Goal: Answer question/provide support: Share knowledge or assist other users

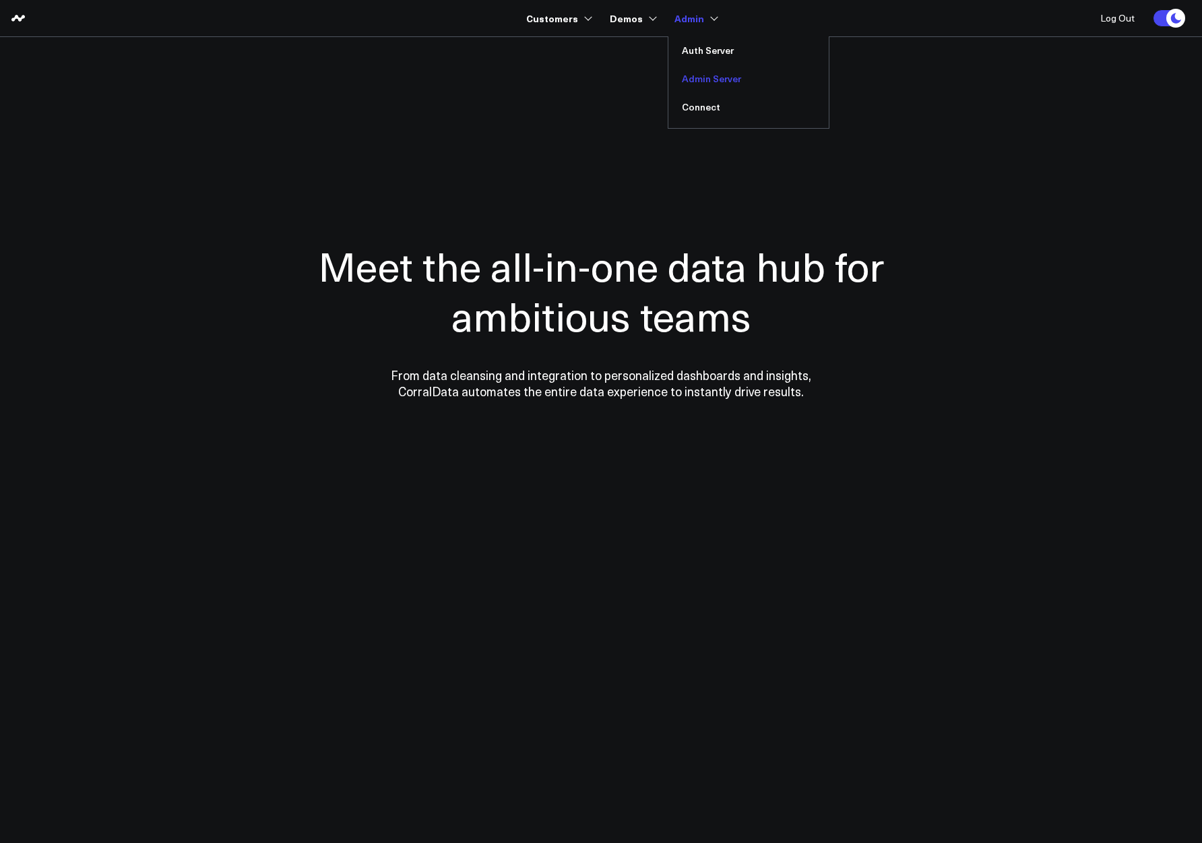
click at [726, 81] on link "Admin Server" at bounding box center [748, 79] width 160 height 28
click at [699, 45] on link "Auth Server" at bounding box center [748, 50] width 160 height 28
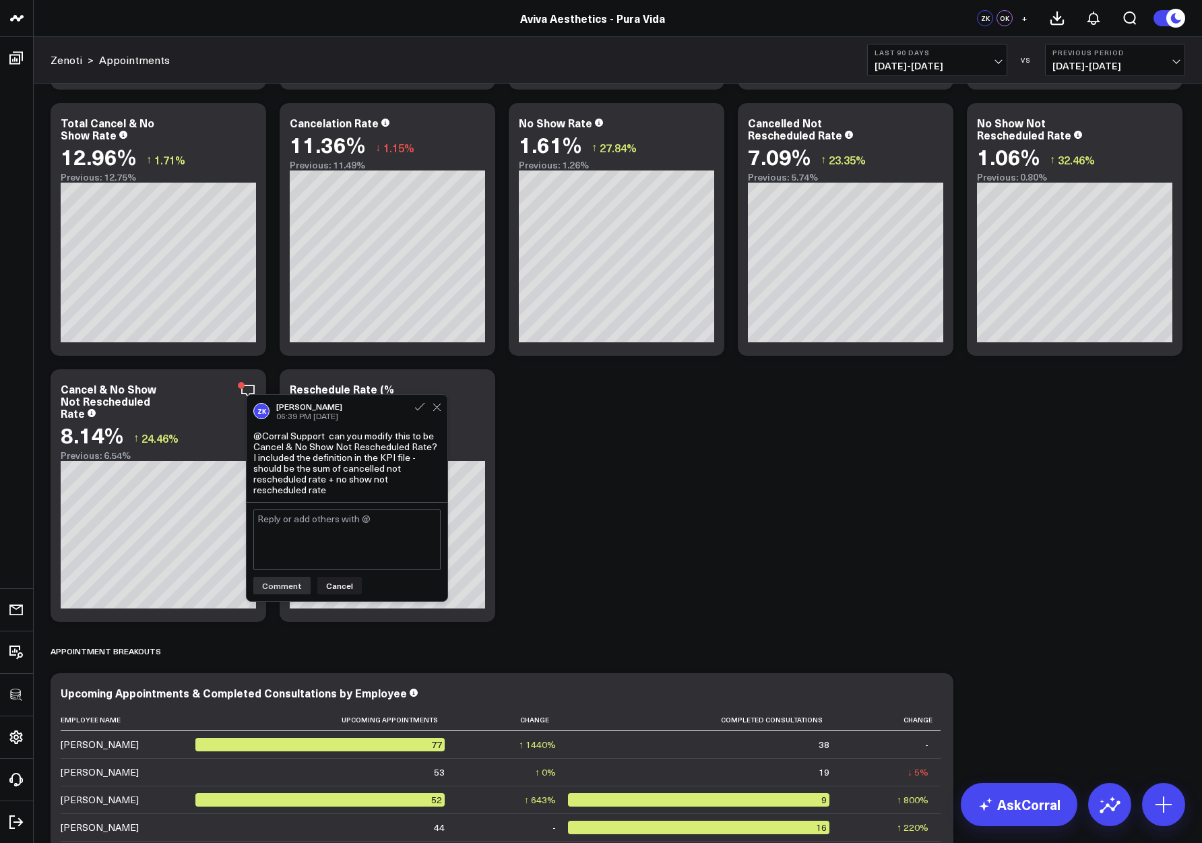
scroll to position [7632, 0]
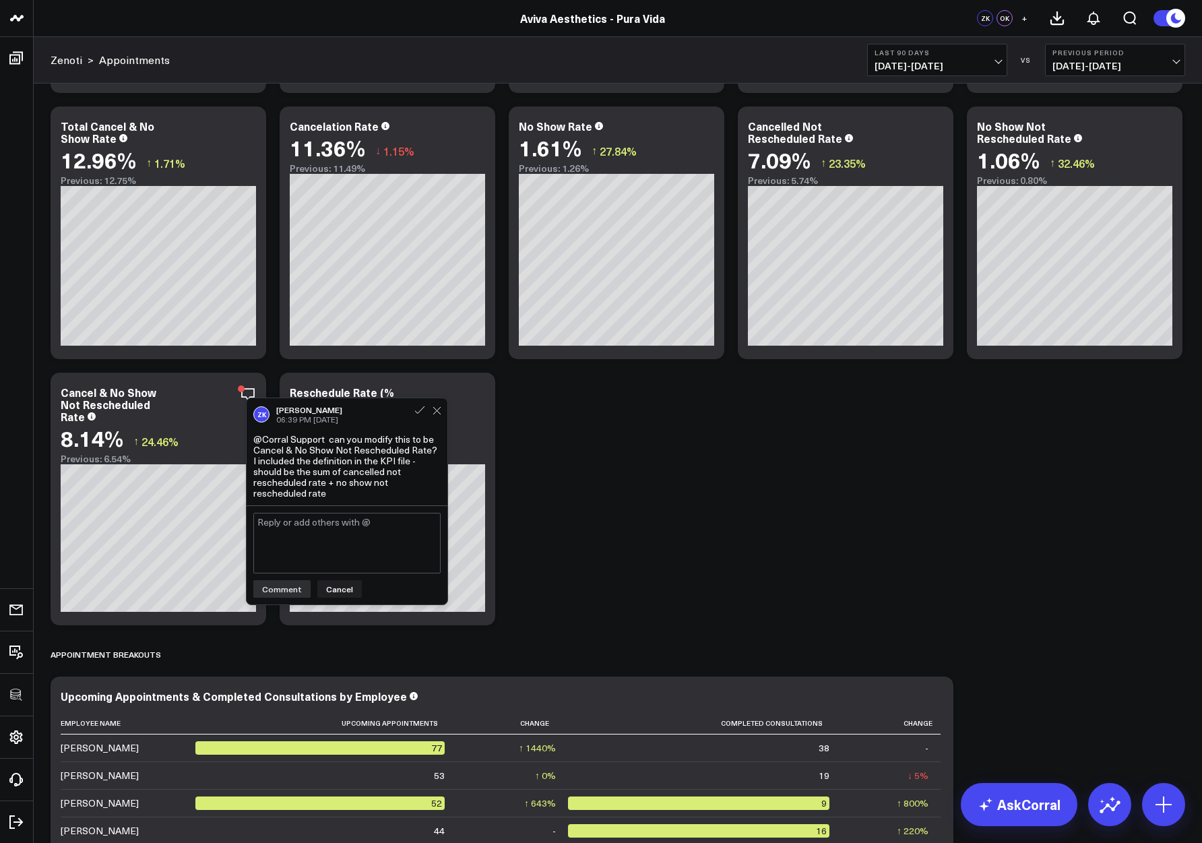
click at [306, 526] on textarea at bounding box center [346, 543] width 187 height 61
type textarea "@Zachary Katsulis this is complete, please review and let us know if you have a…"
click at [921, 57] on button "Last 90 Days 07/10/25 - 10/07/25" at bounding box center [937, 60] width 140 height 32
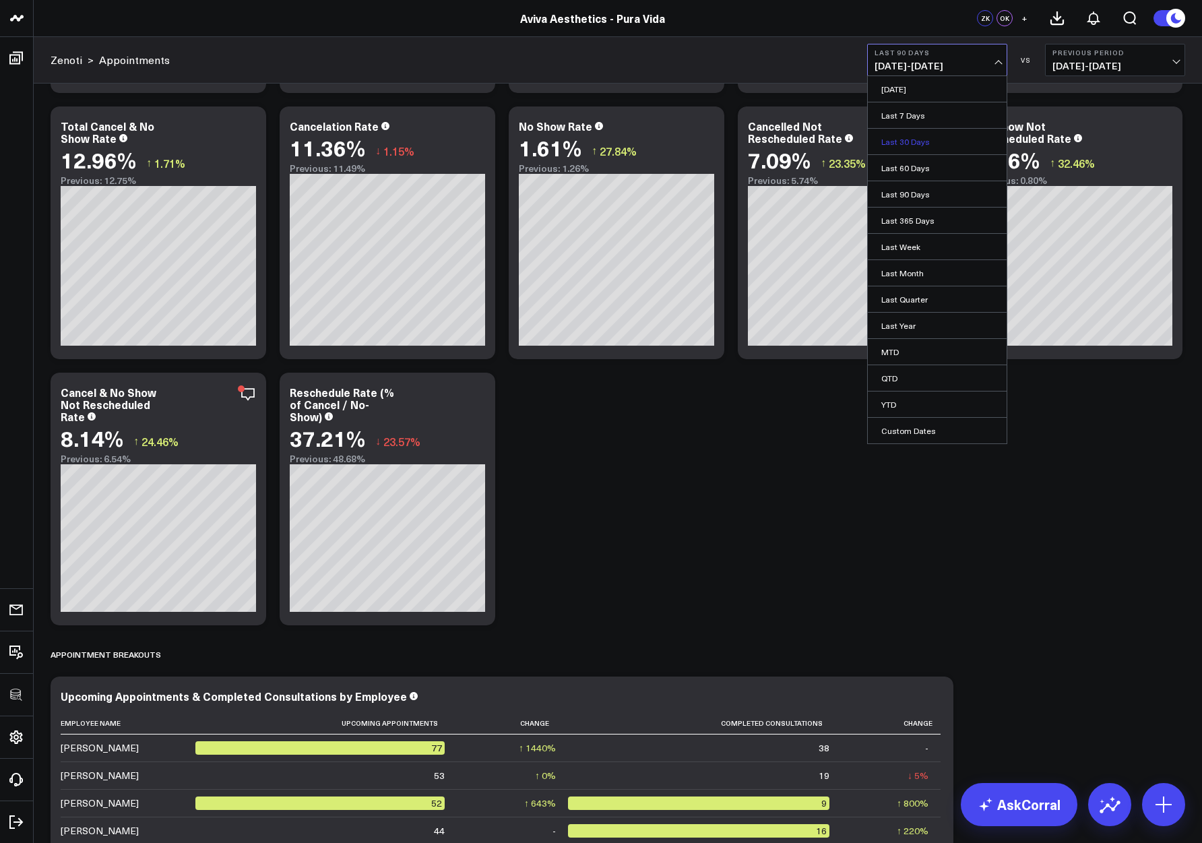
click at [917, 132] on link "Last 30 Days" at bounding box center [937, 142] width 139 height 26
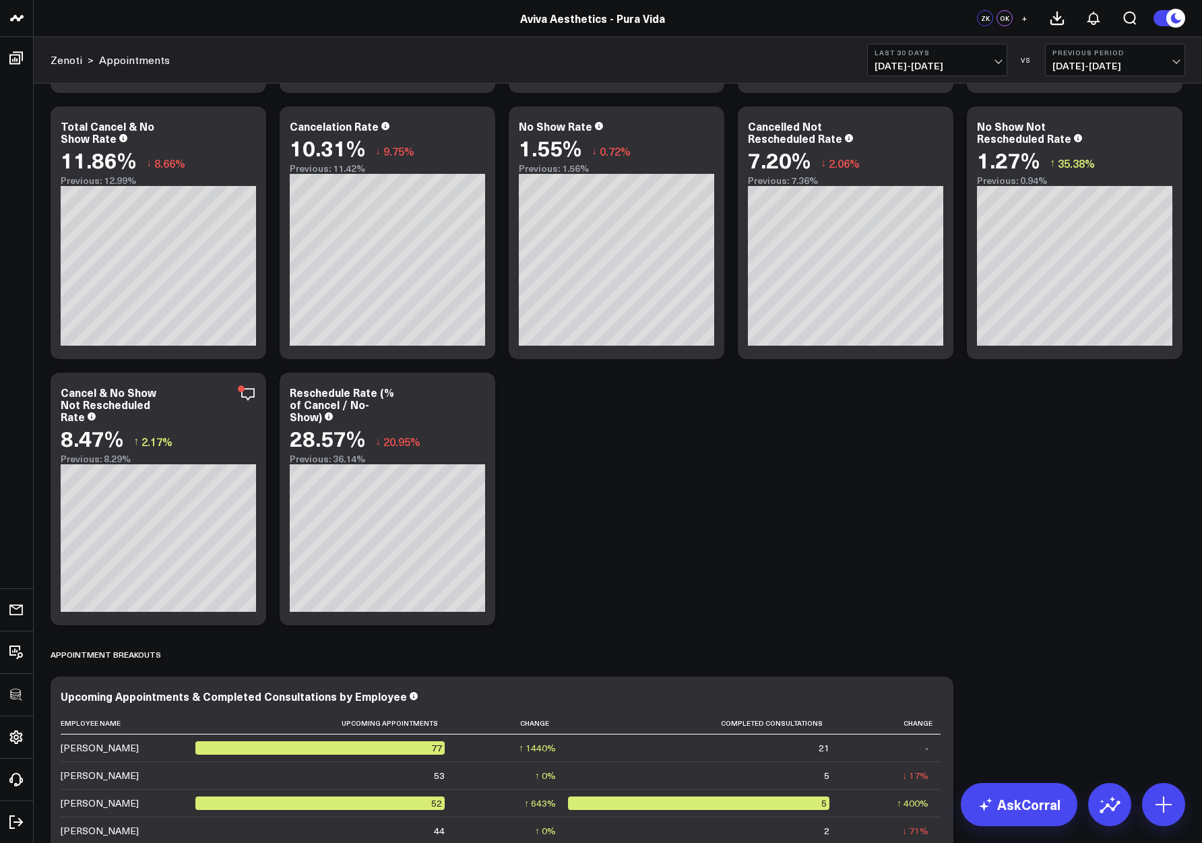
click at [930, 65] on span "09/08/25 - 10/07/25" at bounding box center [937, 66] width 125 height 11
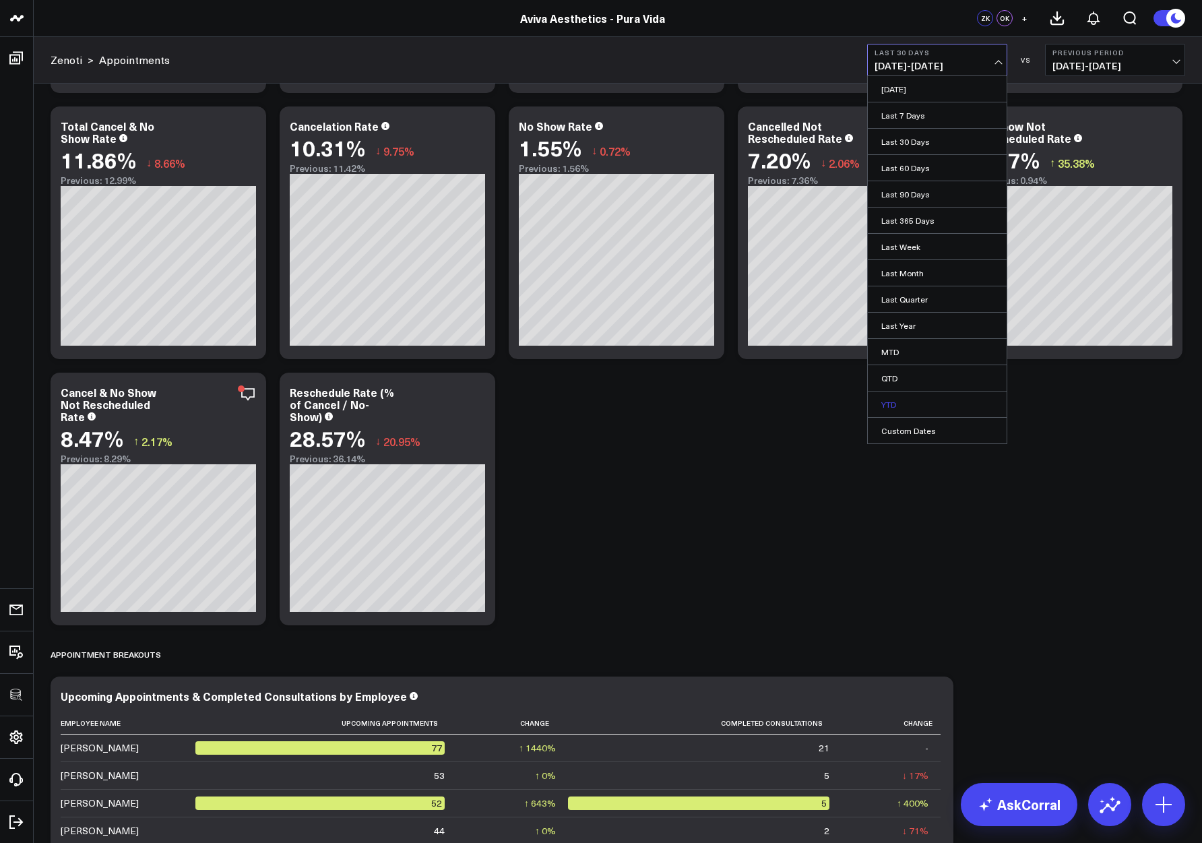
click at [889, 400] on link "YTD" at bounding box center [937, 404] width 139 height 26
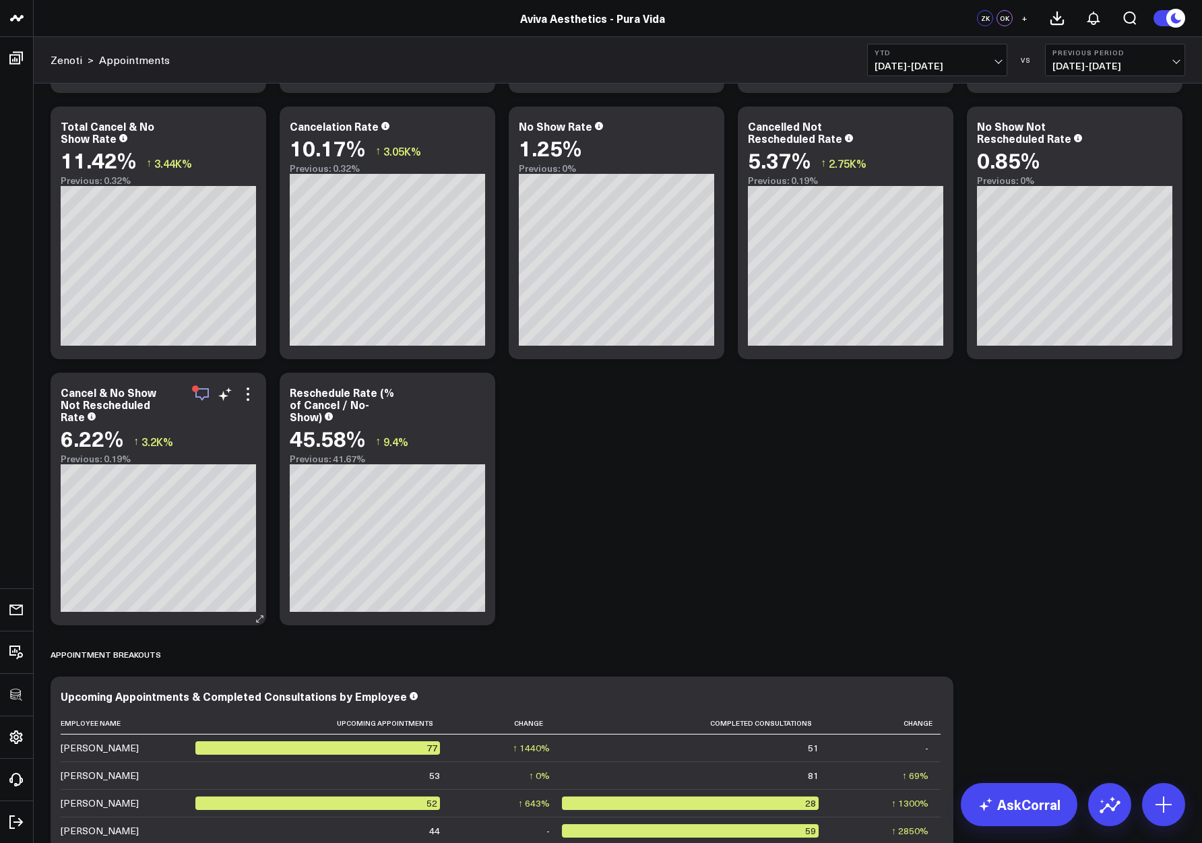
click at [200, 396] on icon "button" at bounding box center [202, 394] width 16 height 16
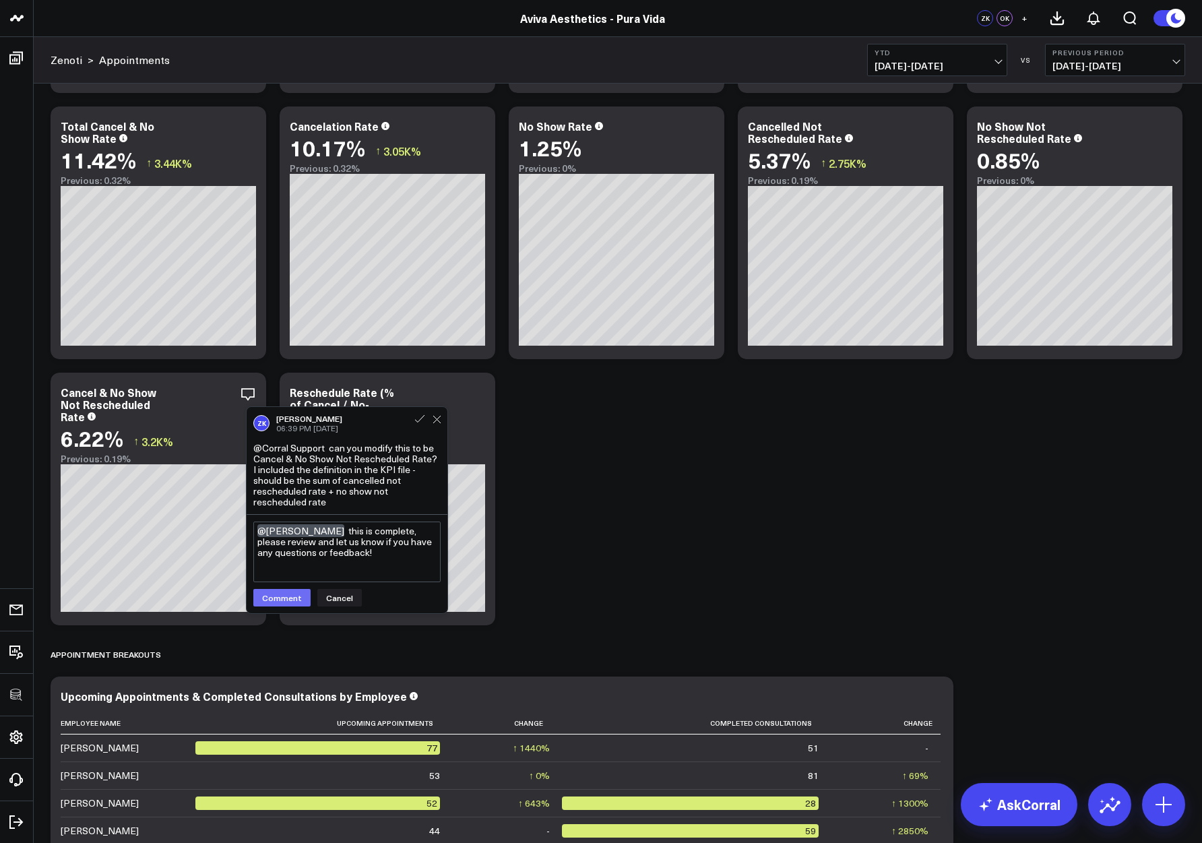
click at [294, 589] on button "Comment" at bounding box center [281, 598] width 57 height 18
click at [274, 589] on button "Comment" at bounding box center [281, 598] width 57 height 18
click at [383, 534] on textarea "@Zachary Katsulis this is complete, please review and let us know if you have a…" at bounding box center [346, 551] width 187 height 61
click at [373, 545] on textarea "@Zachary Katsulis this is complete, please review and let us know if you have a…" at bounding box center [346, 551] width 187 height 61
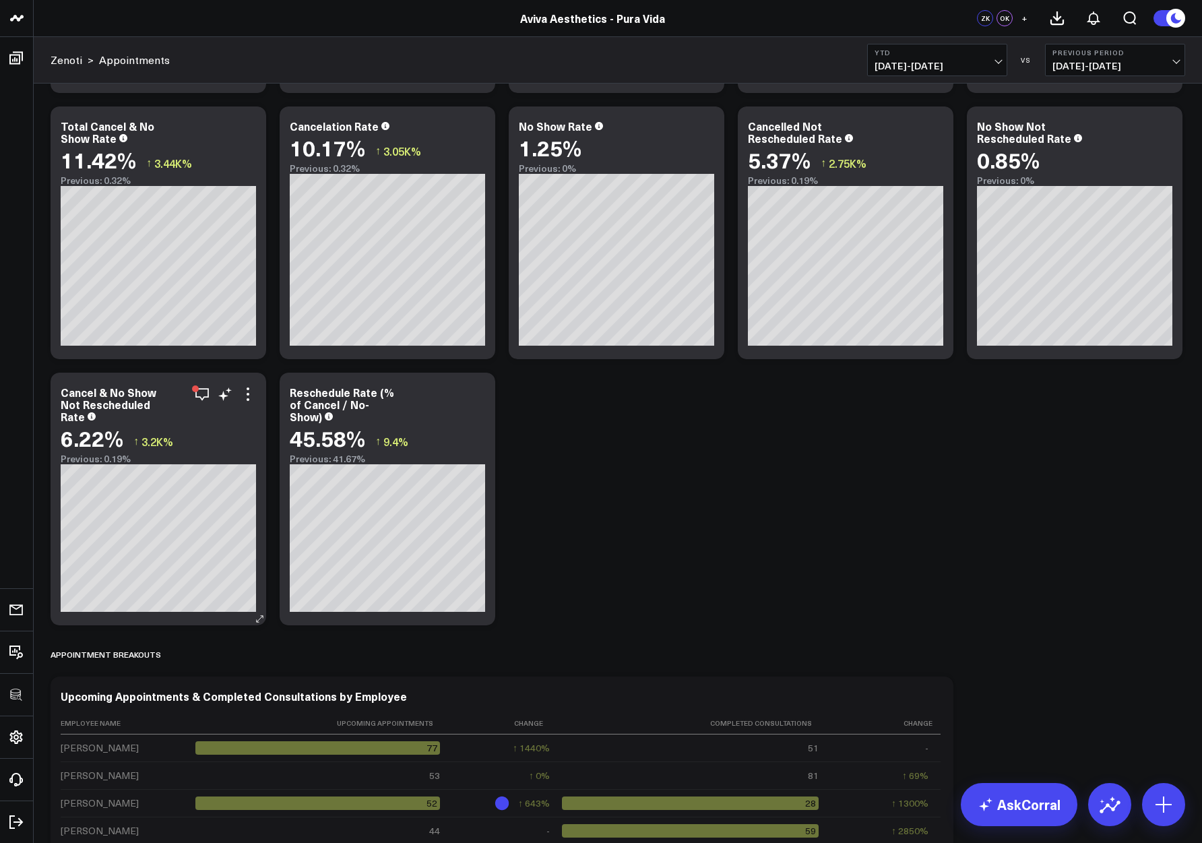
scroll to position [7658, 0]
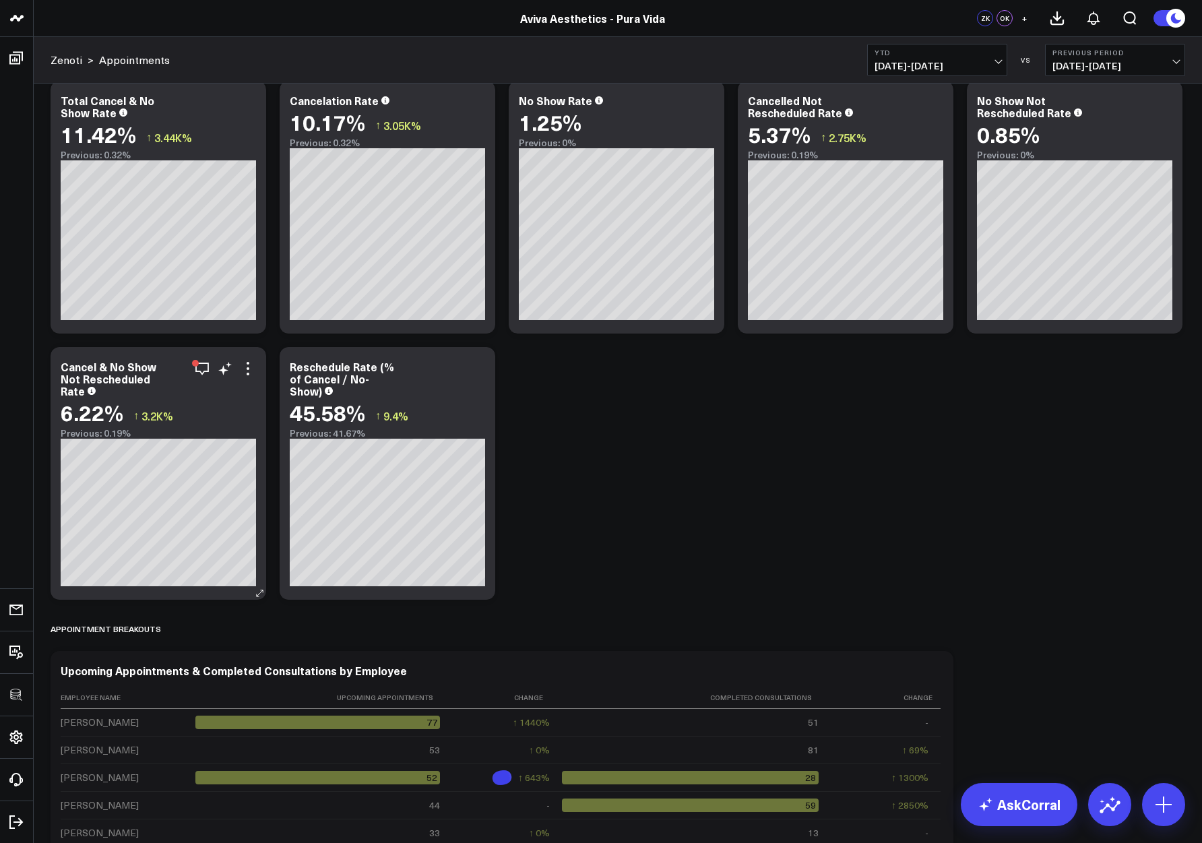
click at [208, 391] on div "Cancel & No Show Not Rescheduled Rate" at bounding box center [158, 378] width 195 height 36
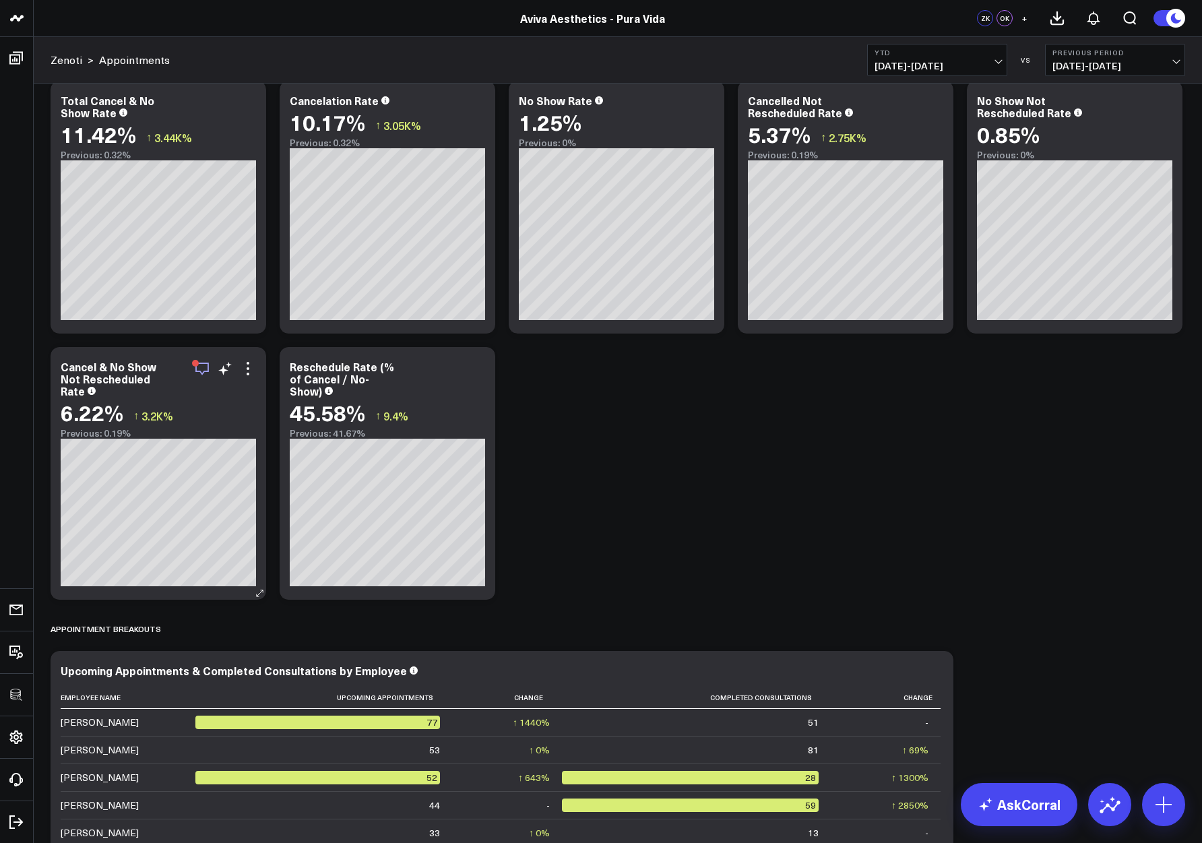
click at [199, 370] on icon "button" at bounding box center [202, 368] width 16 height 16
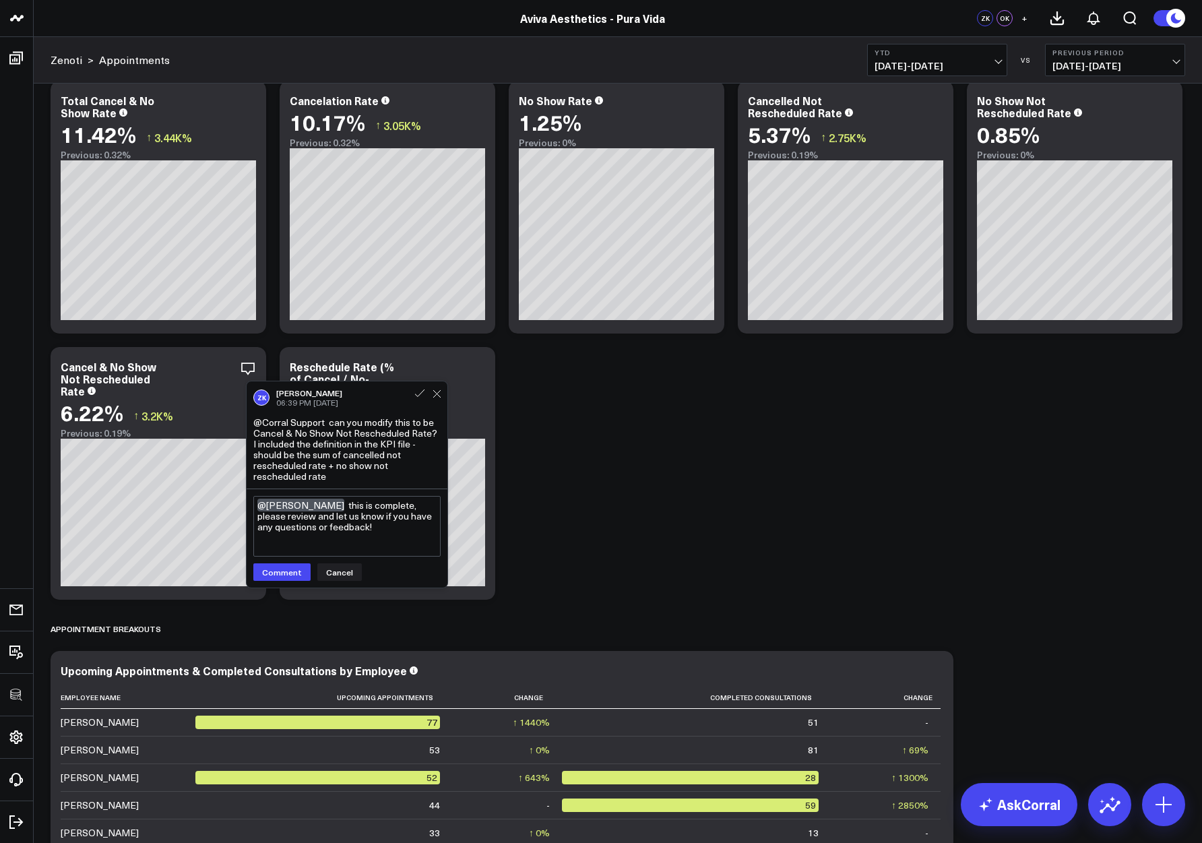
click at [354, 509] on textarea "@Zachary Katsulis this is complete, please review and let us know if you have a…" at bounding box center [346, 526] width 187 height 61
click at [354, 526] on textarea "@Zachary Katsulis this is complete, please review and let us know if you have a…" at bounding box center [346, 526] width 187 height 61
paste textarea "@Zachary Katsulis this is complete, please review and let us know if you have a…"
type textarea "@Zachary Katsulis this is complete, please review and let us know if you have a…"
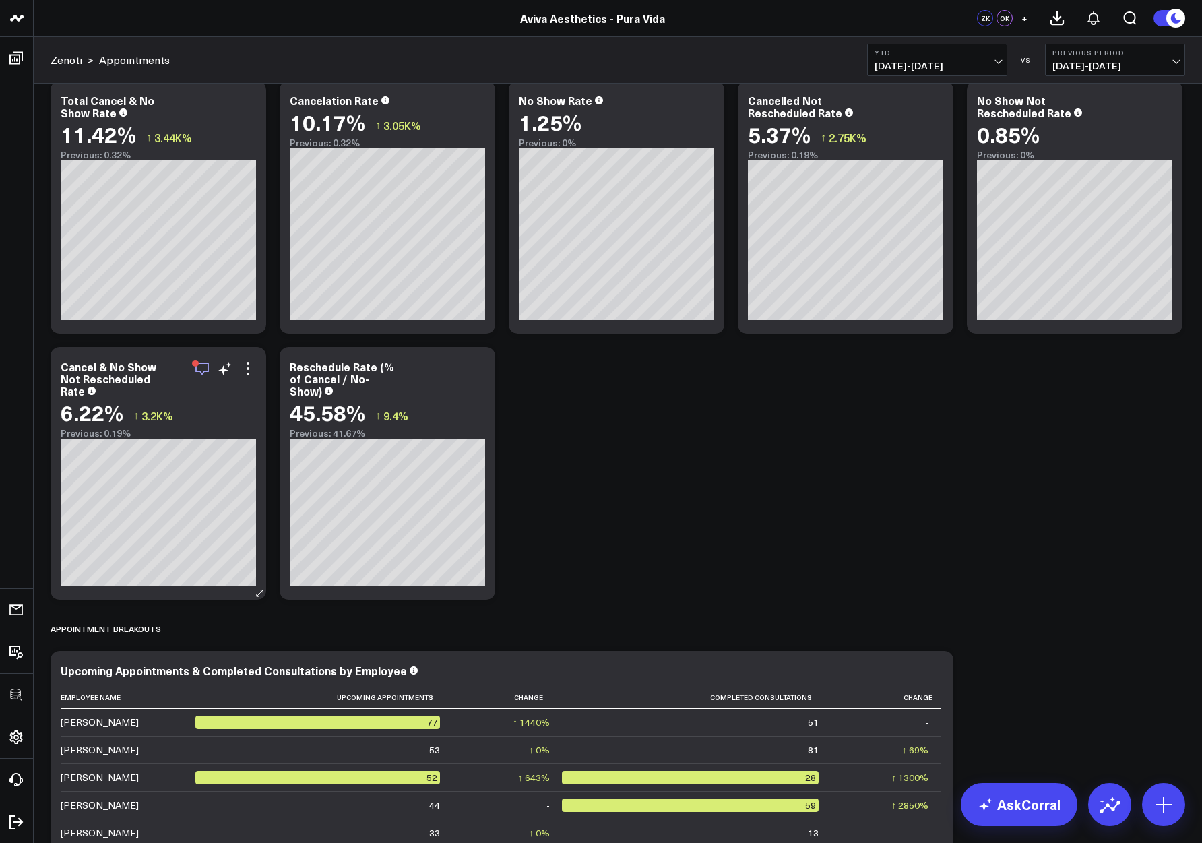
click at [201, 365] on icon "button" at bounding box center [202, 368] width 16 height 16
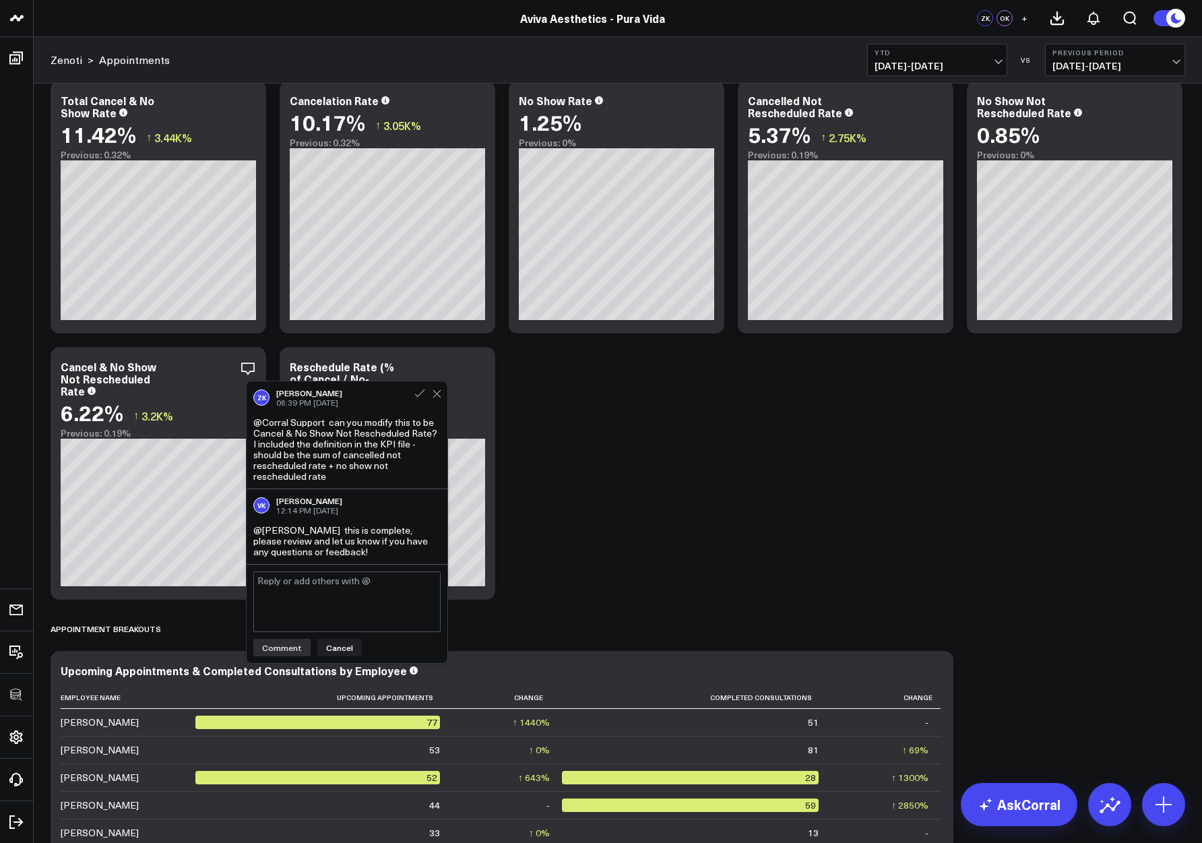
scroll to position [7691, 0]
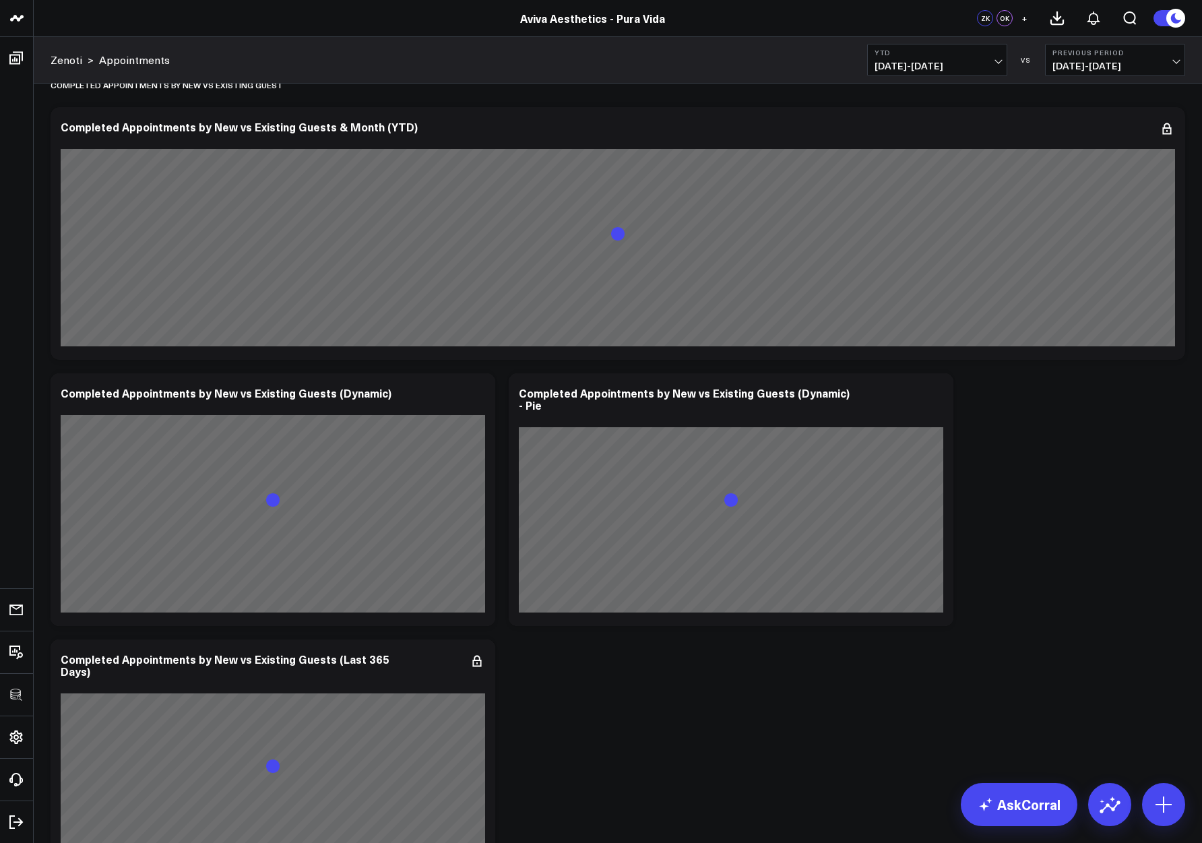
scroll to position [0, 0]
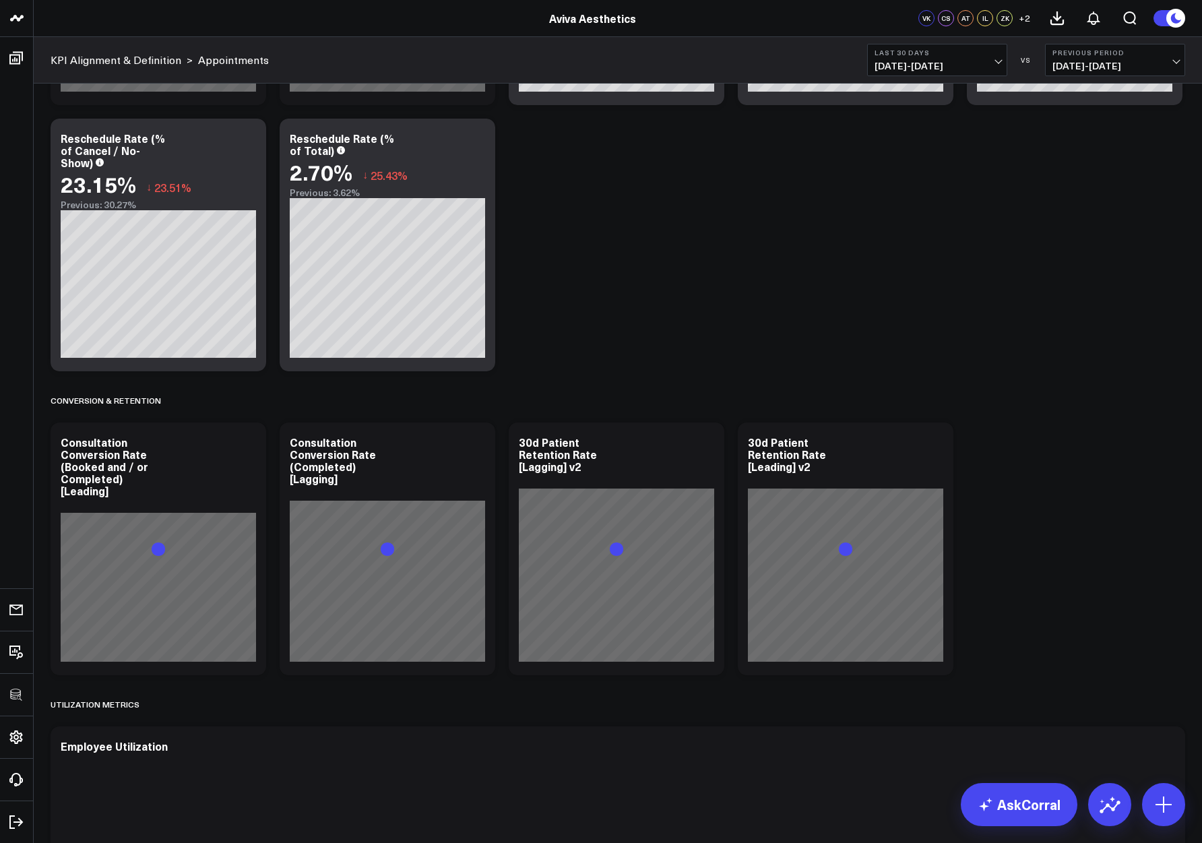
scroll to position [1758, 0]
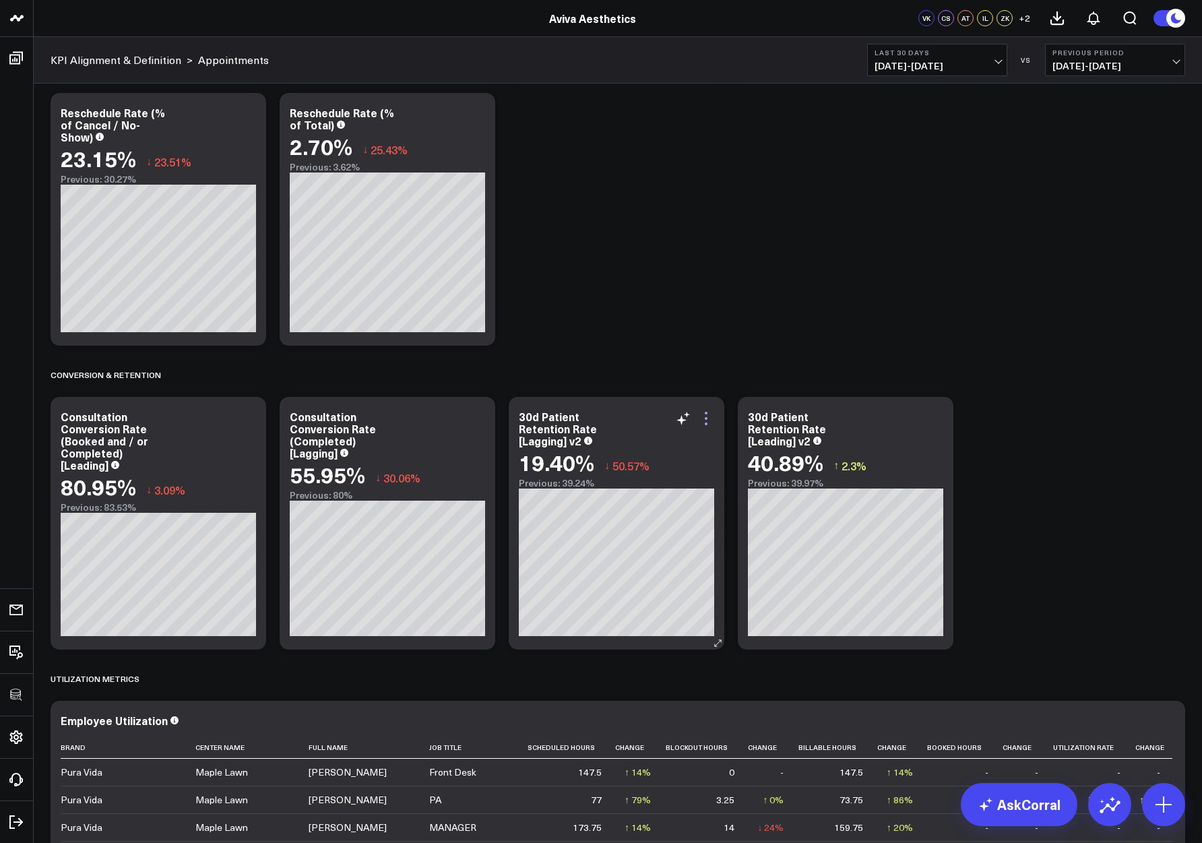
click at [708, 420] on icon at bounding box center [706, 418] width 16 height 16
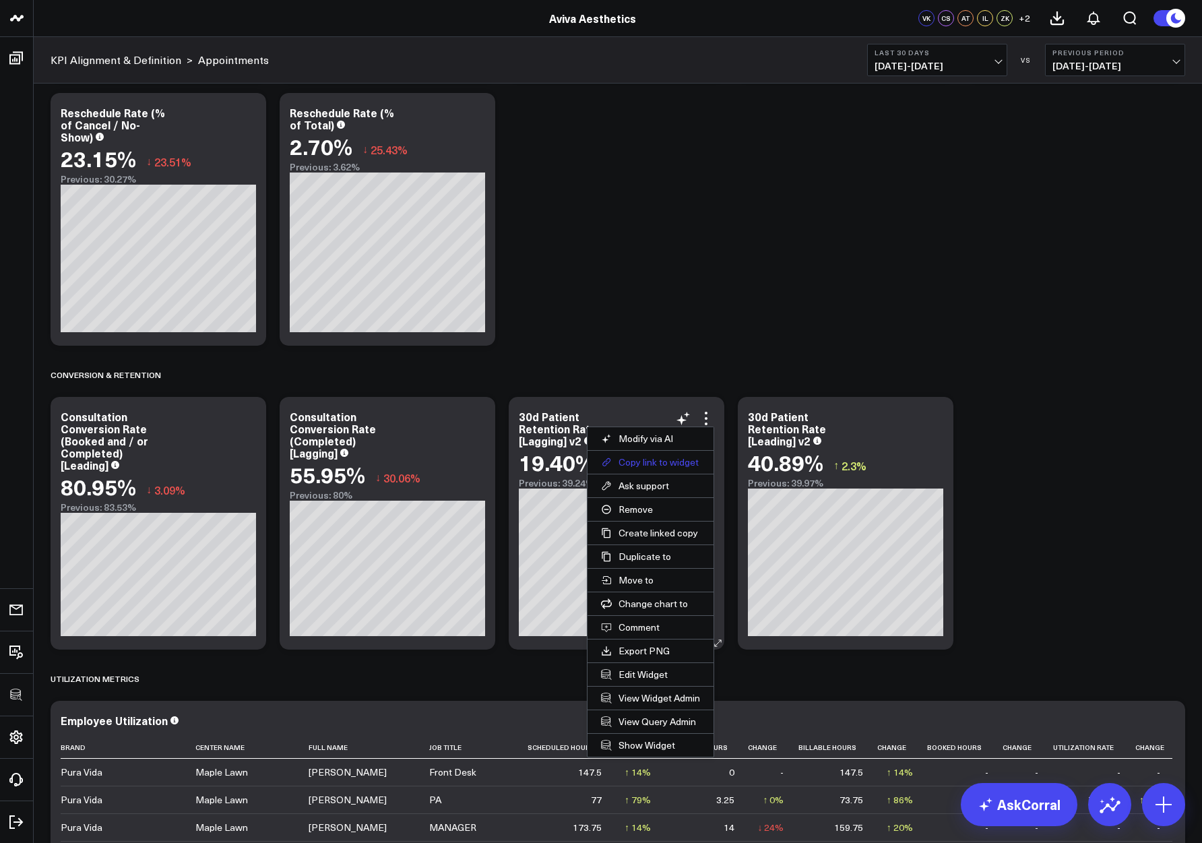
click at [655, 465] on button "Copy link to widget" at bounding box center [650, 462] width 126 height 23
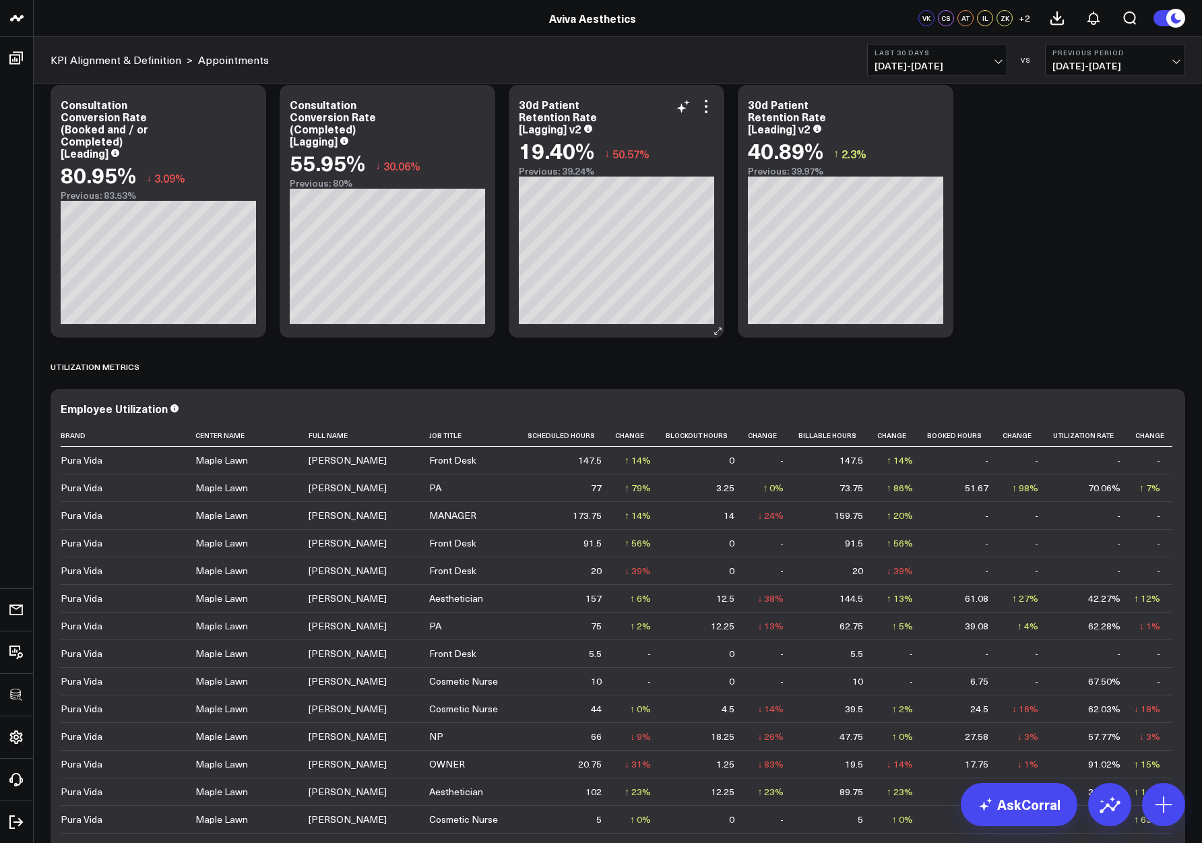
scroll to position [2069, 0]
click at [545, 127] on div "30d Patient Retention Rate [Lagging] v2" at bounding box center [558, 117] width 78 height 39
copy div "30d Patient Retention Rate [Lagging] v2"
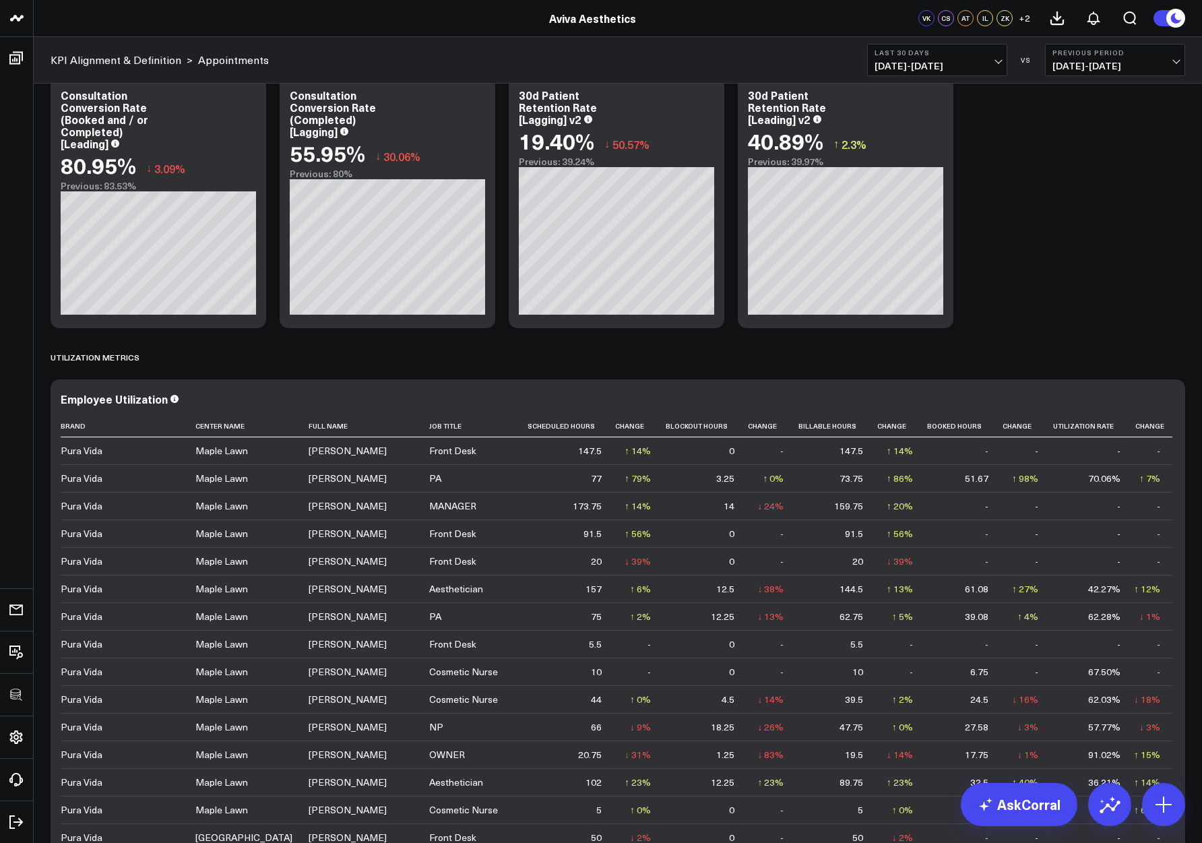
scroll to position [2054, 0]
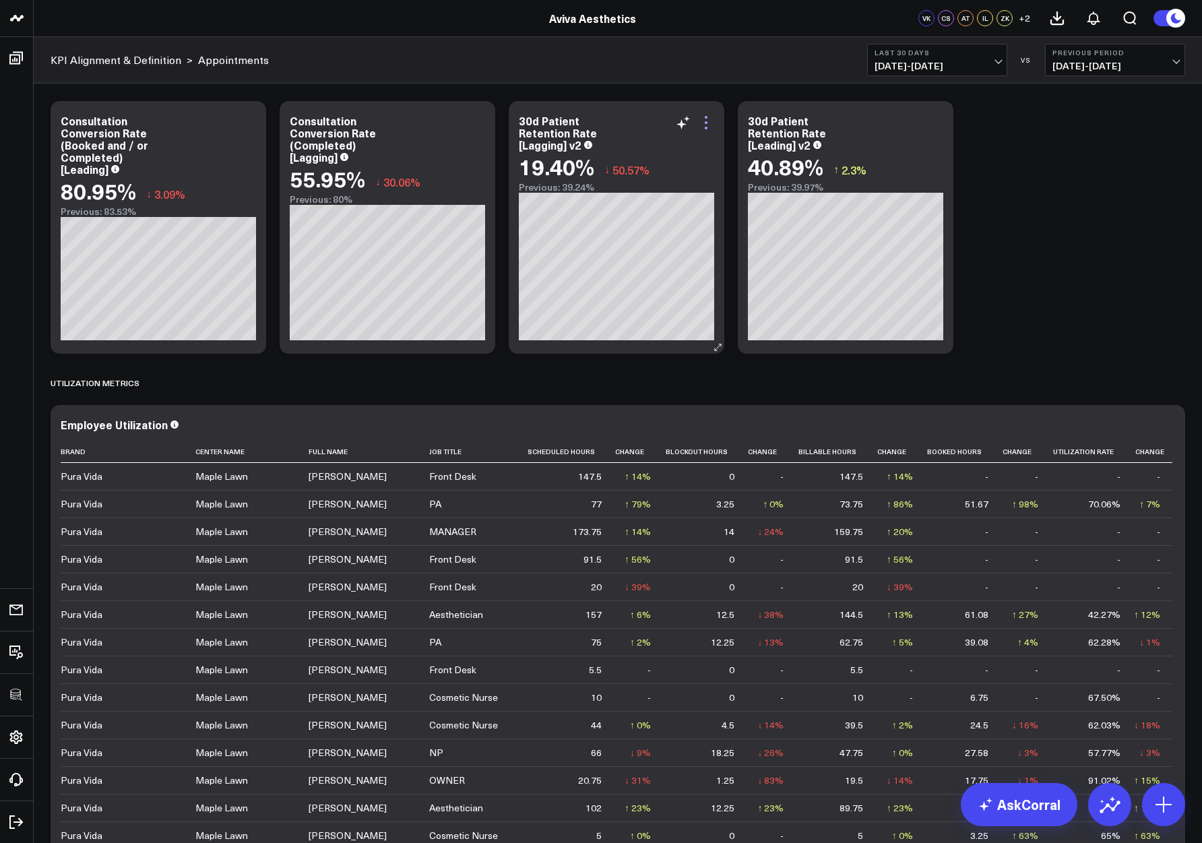
click at [705, 121] on icon at bounding box center [706, 122] width 3 height 3
click at [968, 59] on button "Last 30 Days 09/08/25 - 10/07/25" at bounding box center [937, 60] width 140 height 32
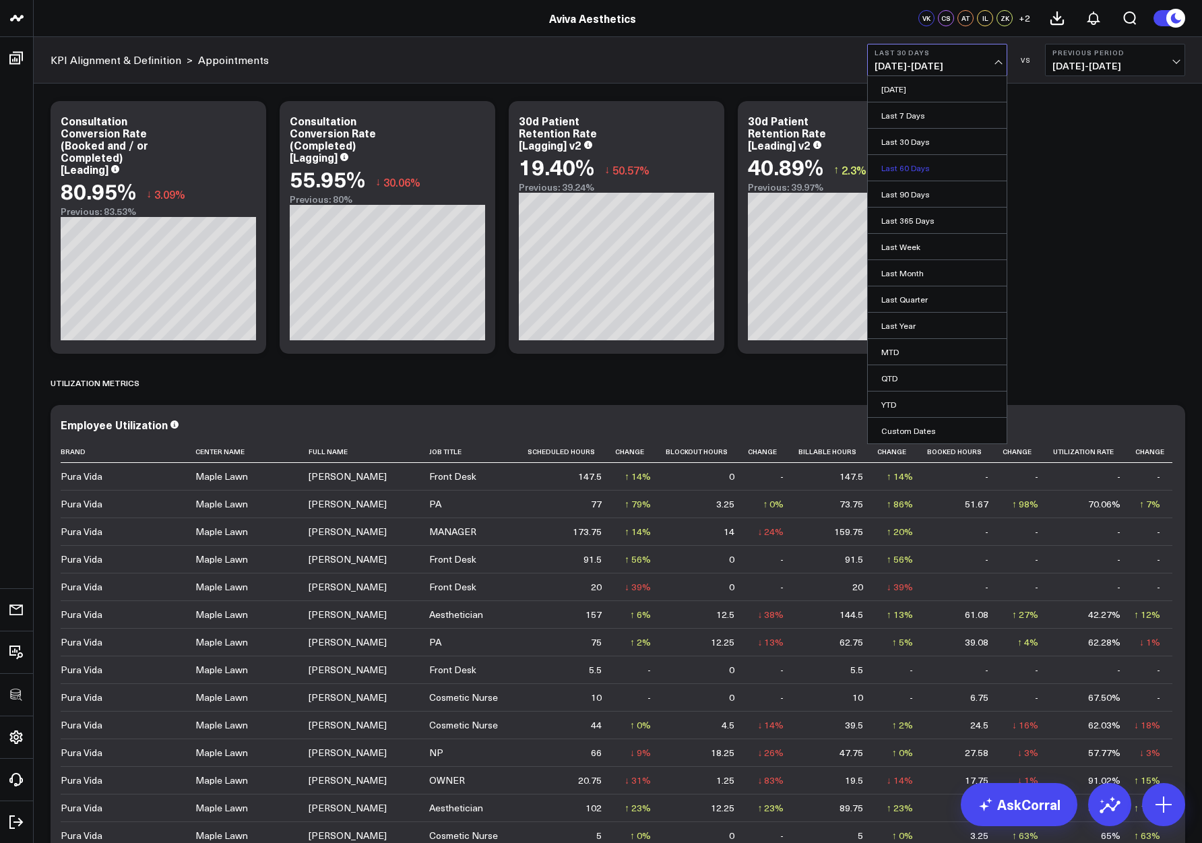
click at [949, 164] on link "Last 60 Days" at bounding box center [937, 168] width 139 height 26
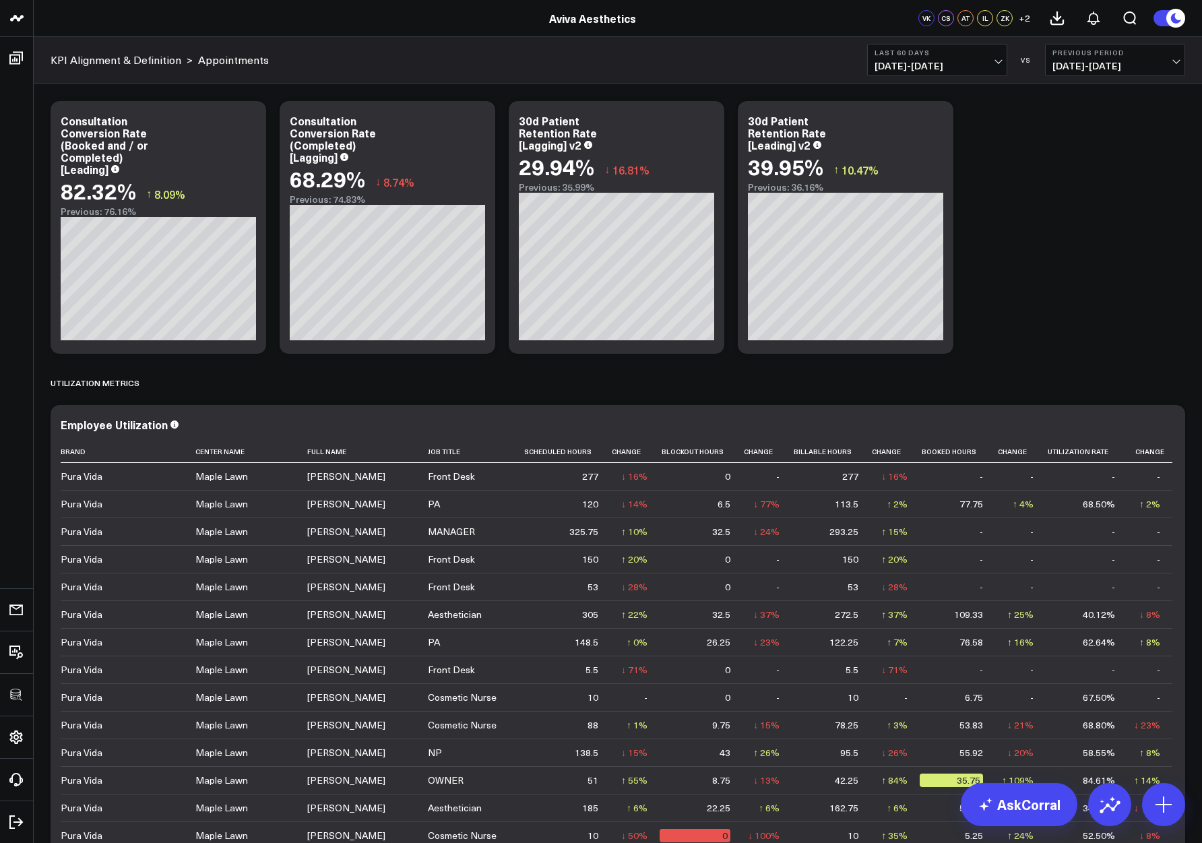
click at [965, 61] on span "08/09/25 - 10/07/25" at bounding box center [937, 66] width 125 height 11
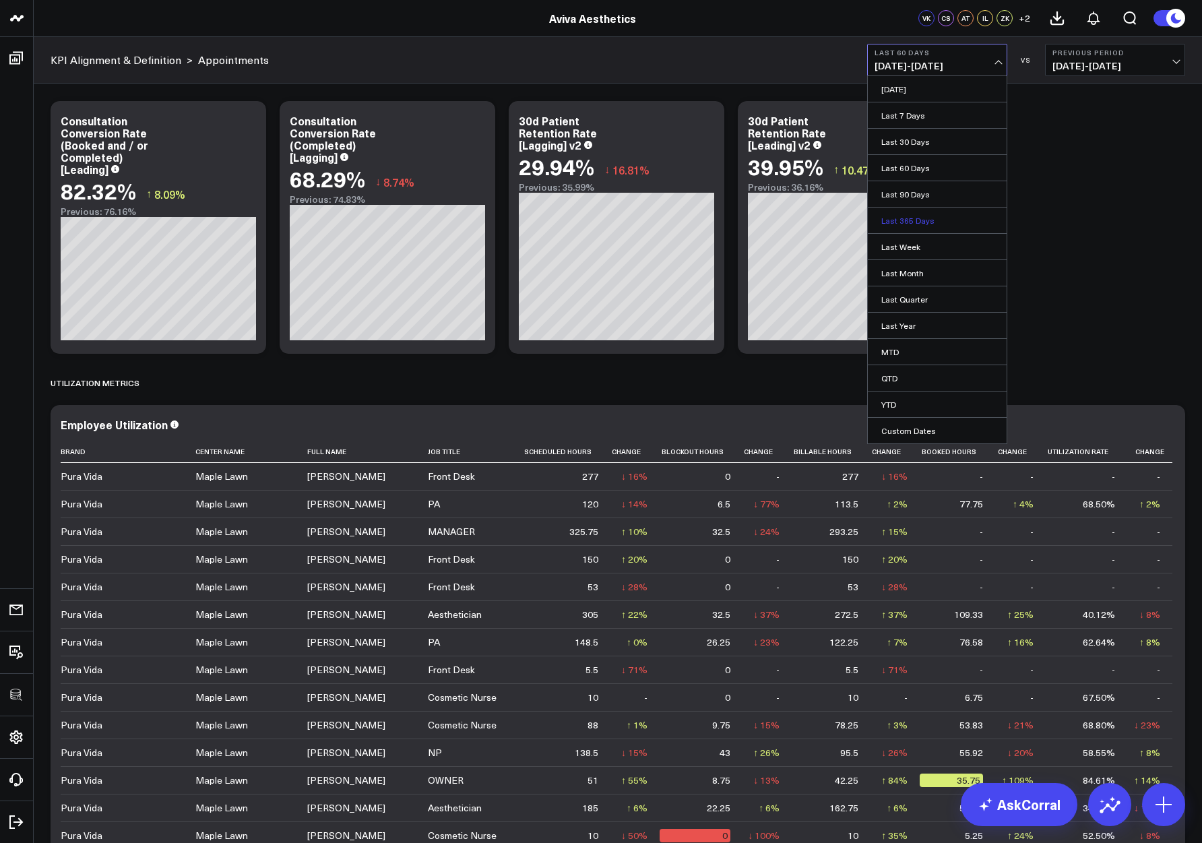
click at [901, 218] on link "Last 365 Days" at bounding box center [937, 221] width 139 height 26
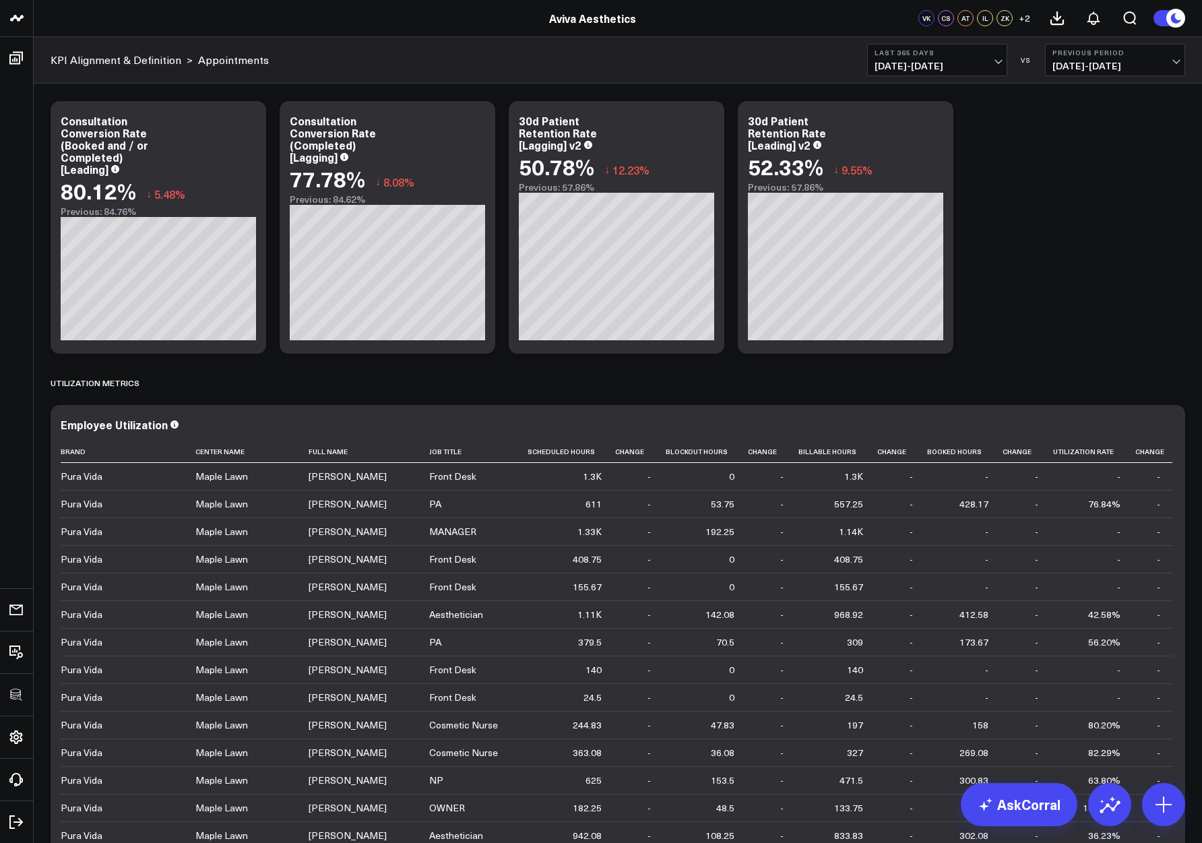
click at [914, 65] on span "10/08/24 - 10/07/25" at bounding box center [937, 66] width 125 height 11
click at [914, 66] on span "10/08/24 - 10/07/25" at bounding box center [937, 66] width 125 height 11
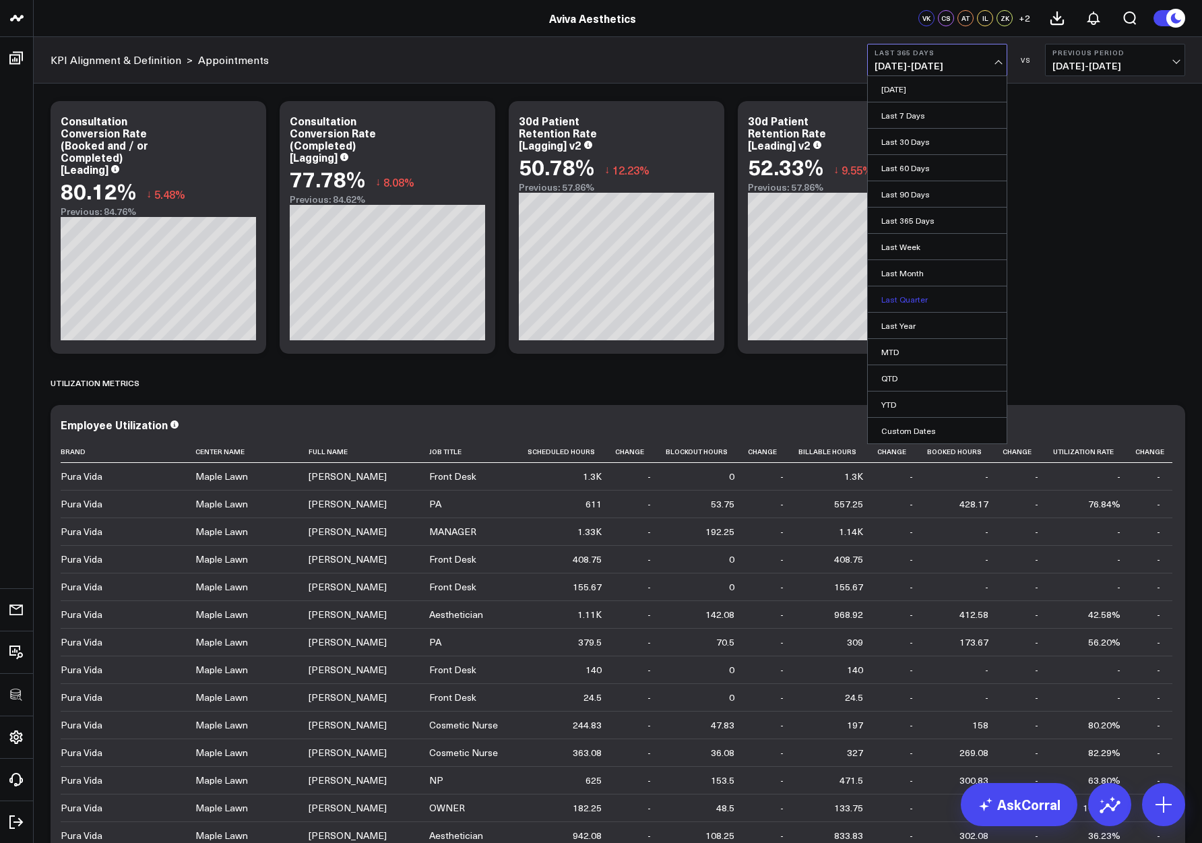
click at [899, 297] on link "Last Quarter" at bounding box center [937, 299] width 139 height 26
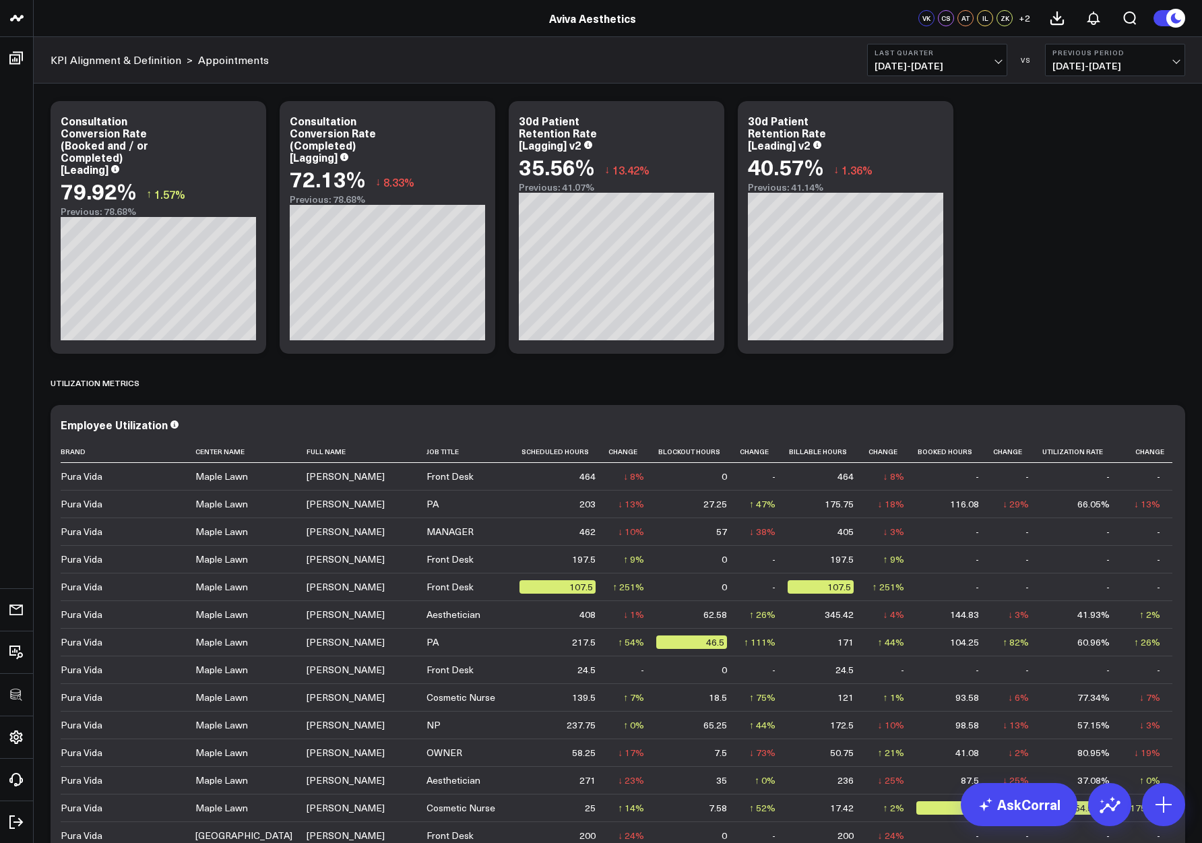
click at [922, 65] on span "07/01/25 - 09/30/25" at bounding box center [937, 66] width 125 height 11
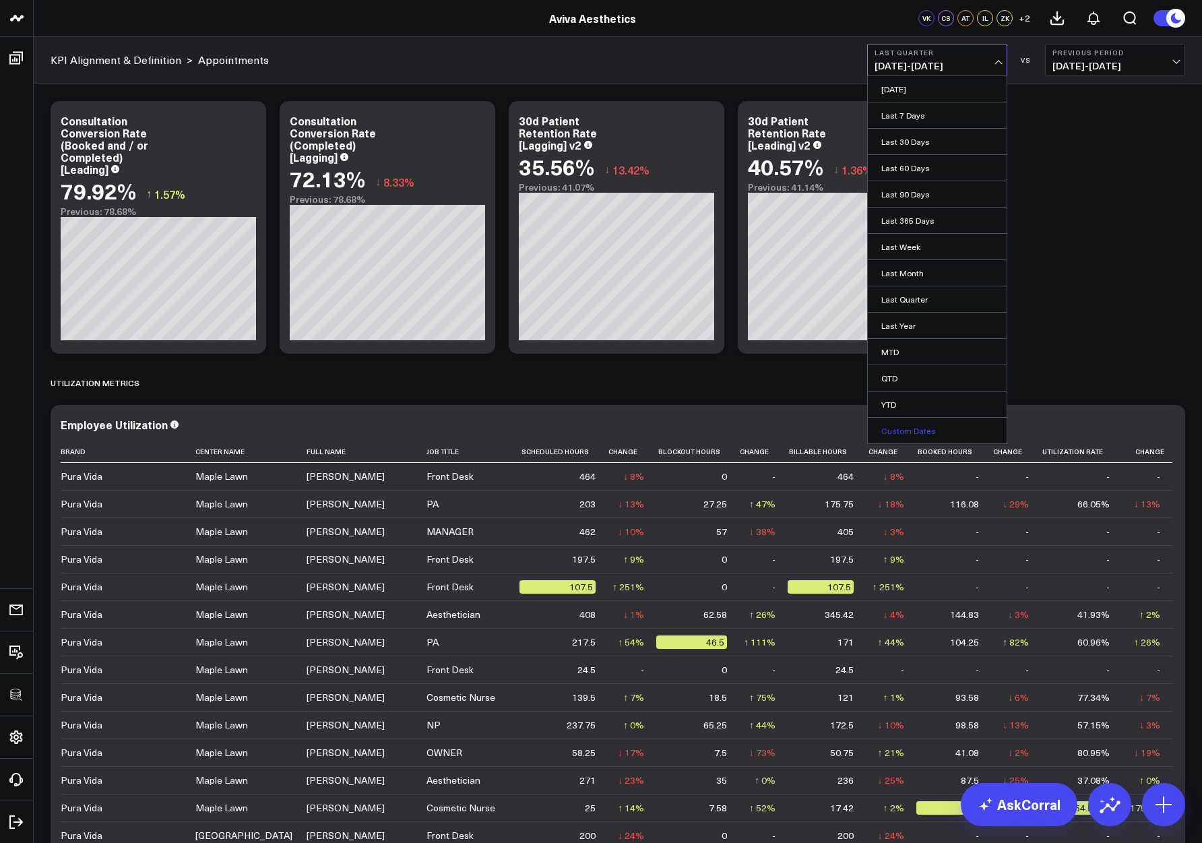
click at [901, 428] on link "Custom Dates" at bounding box center [937, 431] width 139 height 26
select select "9"
select select "2025"
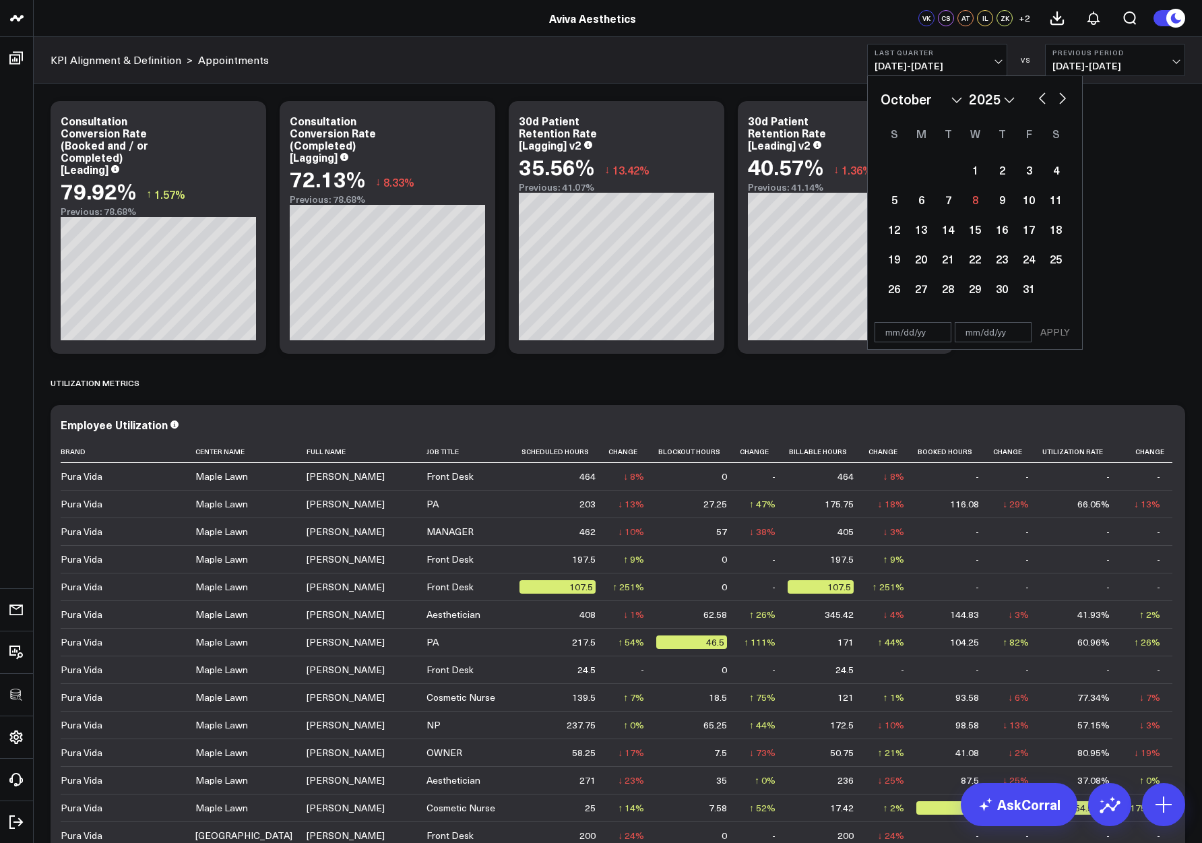
click at [941, 98] on select "January February March April May June July August September October November De…" at bounding box center [922, 99] width 82 height 20
select select "3"
select select "2025"
click at [951, 166] on div "1" at bounding box center [947, 169] width 27 height 27
type input "04/01/25"
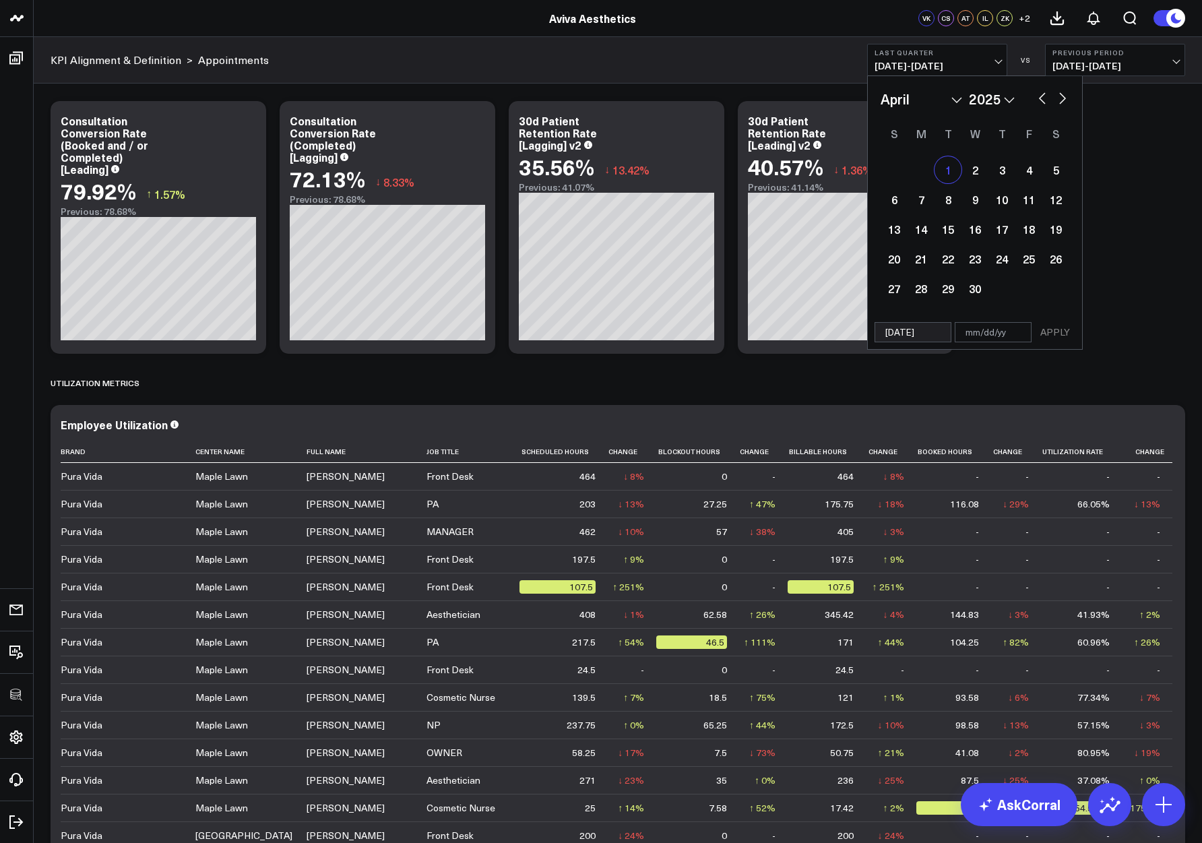
select select "3"
select select "2025"
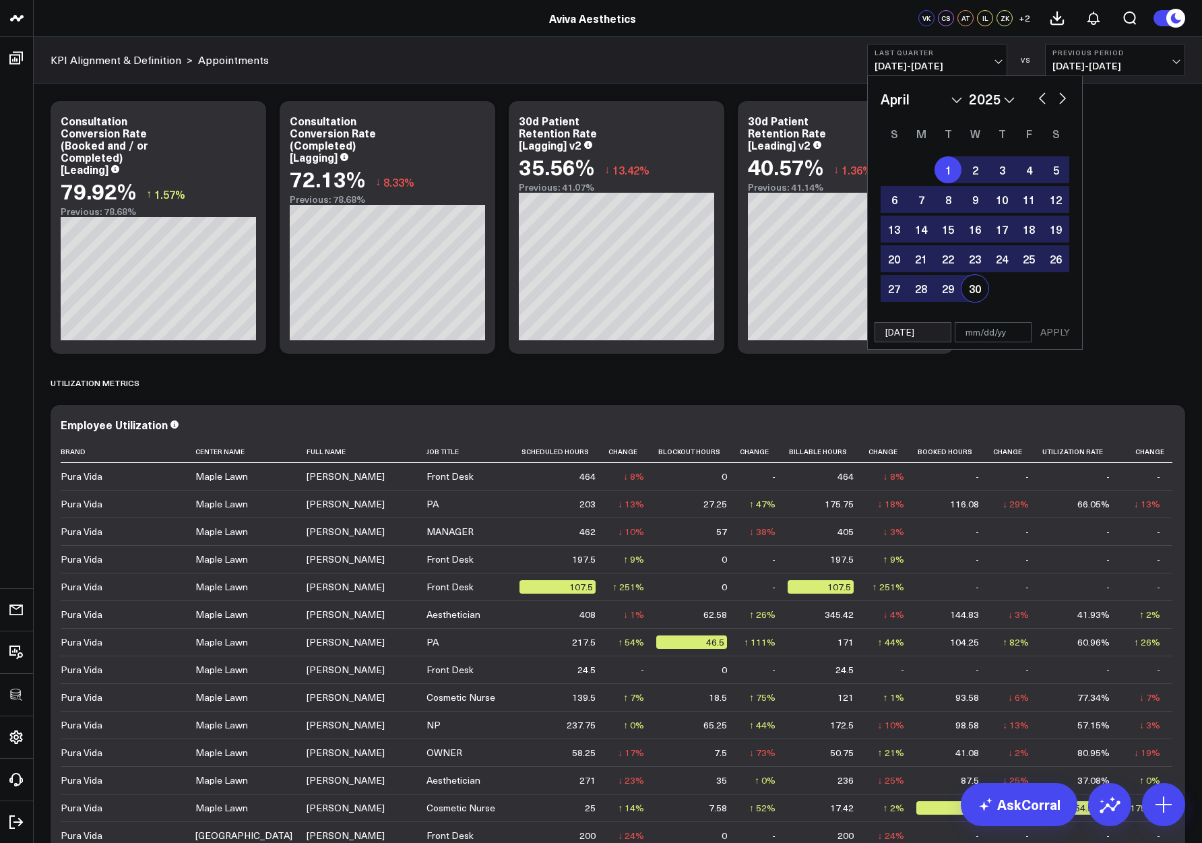
click at [984, 288] on div "30" at bounding box center [974, 288] width 27 height 27
type input "04/30/25"
select select "3"
select select "2025"
click at [1064, 338] on button "APPLY" at bounding box center [1055, 332] width 40 height 20
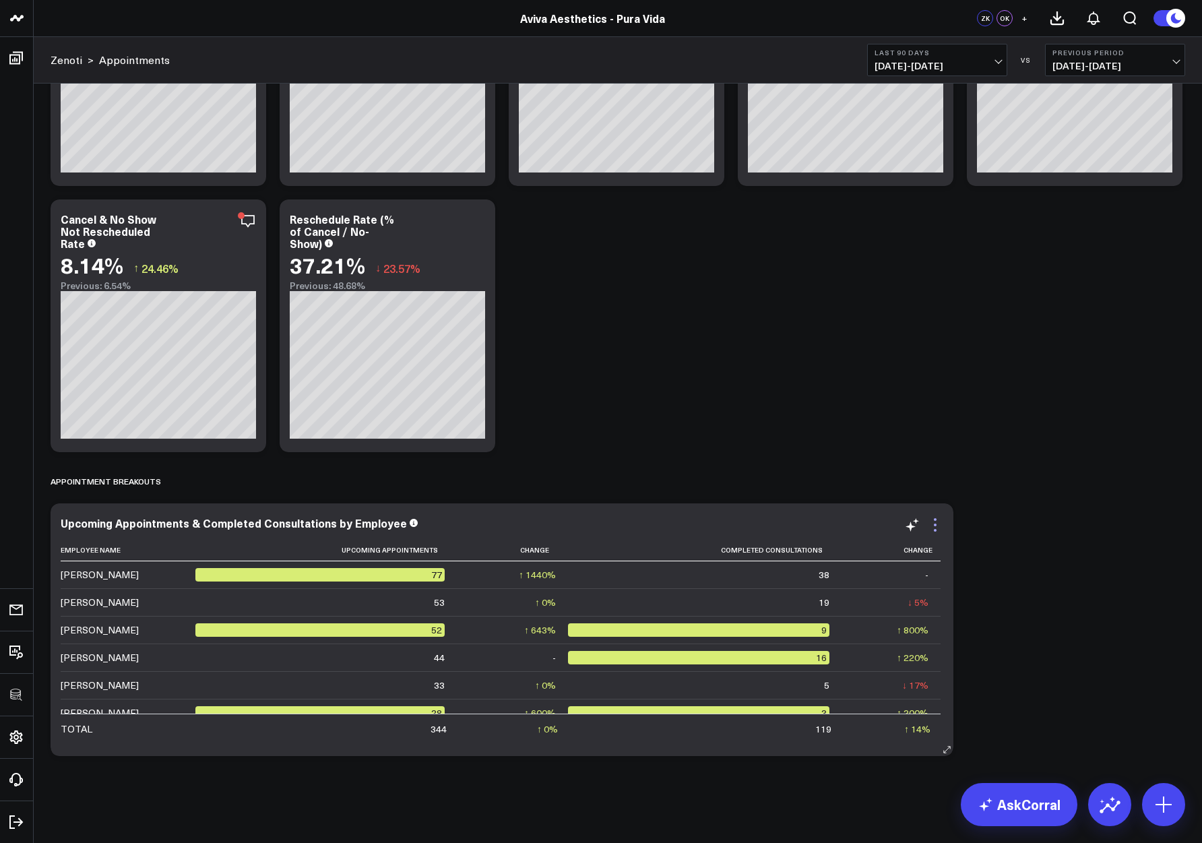
scroll to position [7773, 0]
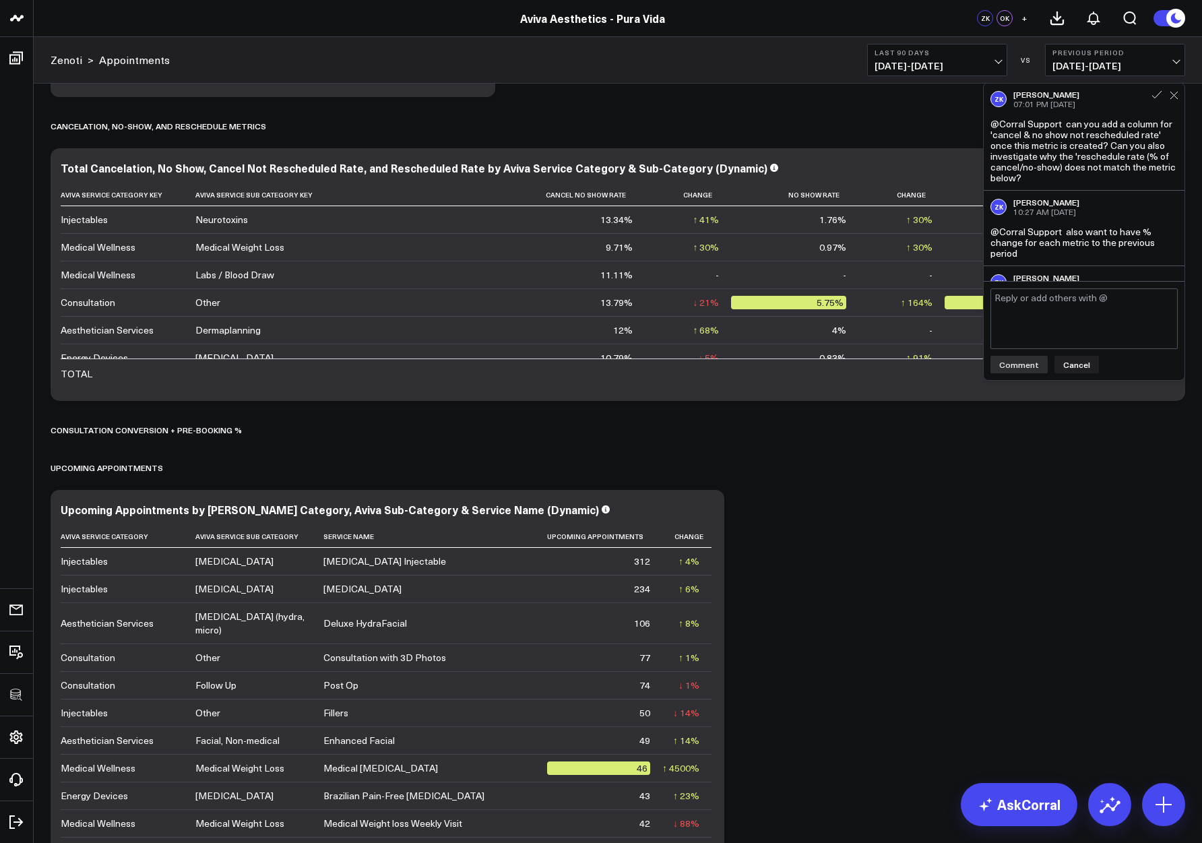
scroll to position [135, 0]
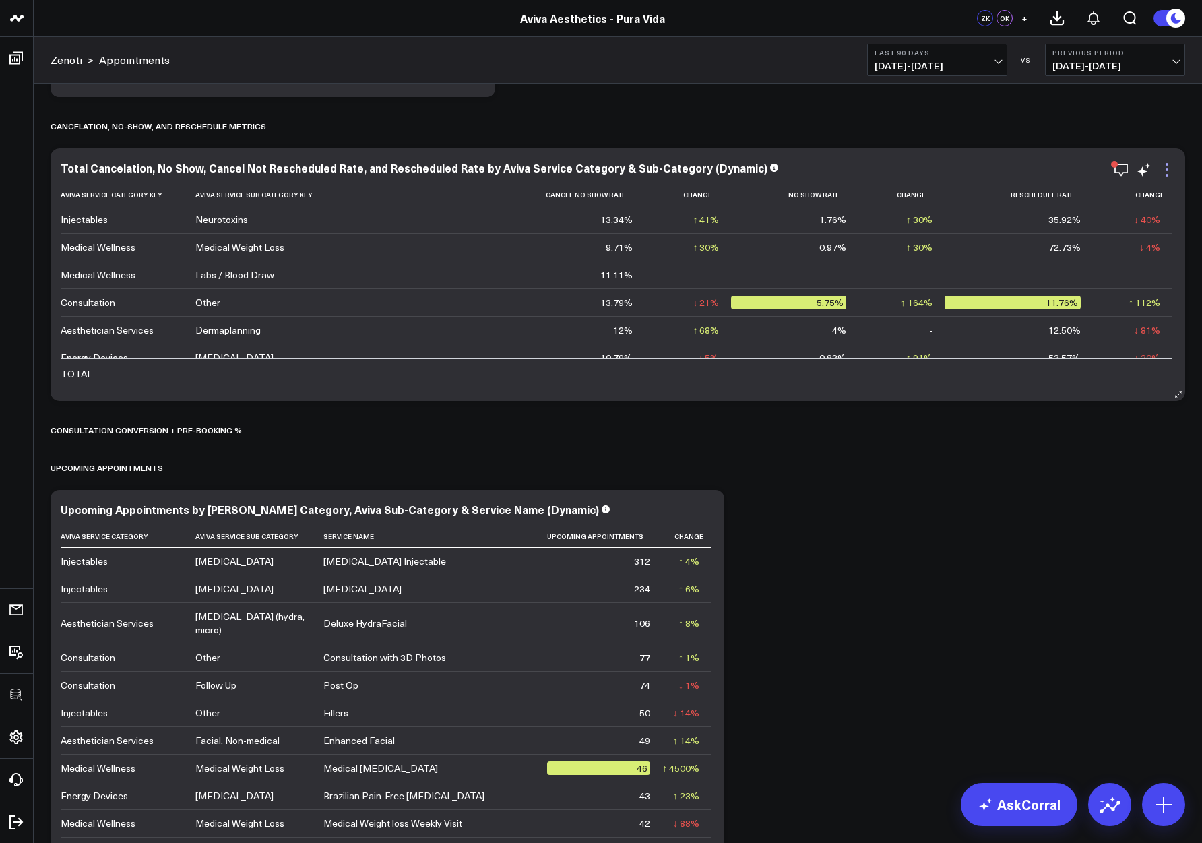
click at [1166, 176] on icon at bounding box center [1167, 170] width 16 height 16
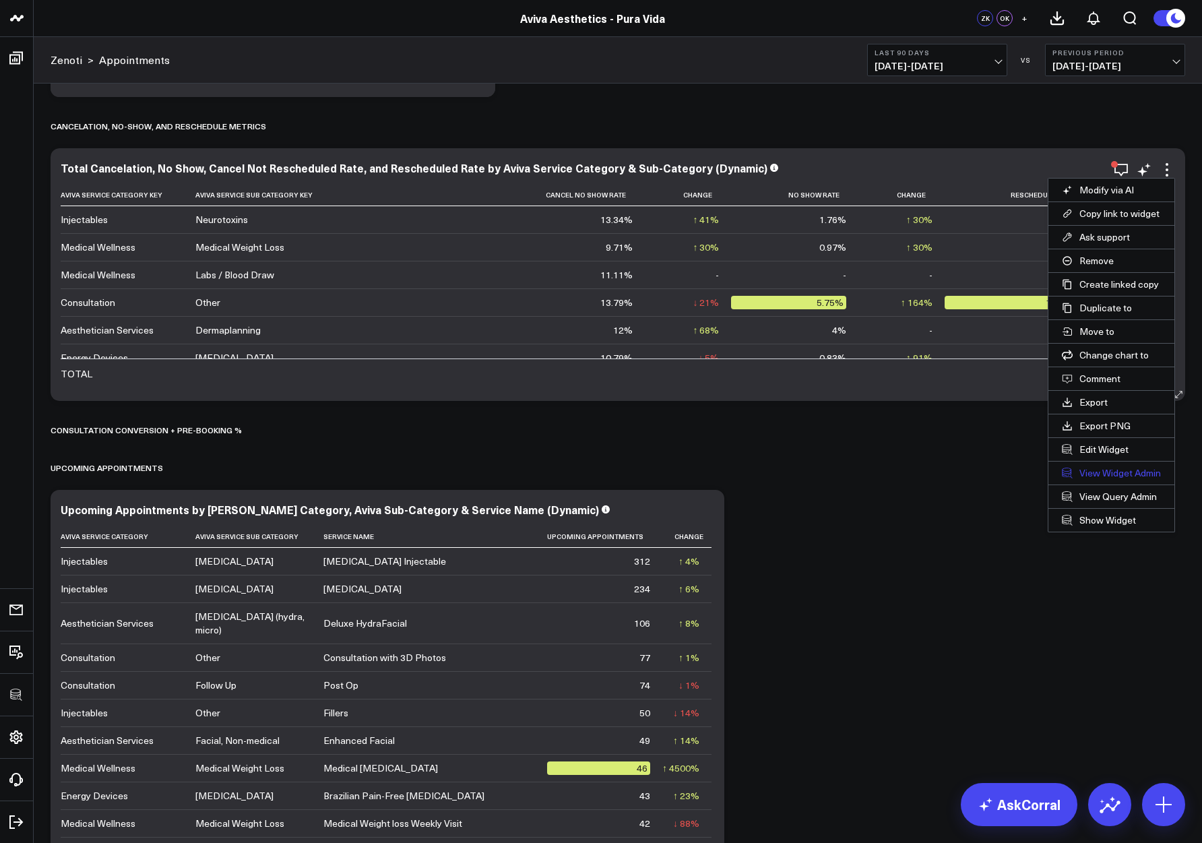
click at [1102, 477] on link "View Widget Admin" at bounding box center [1111, 473] width 126 height 23
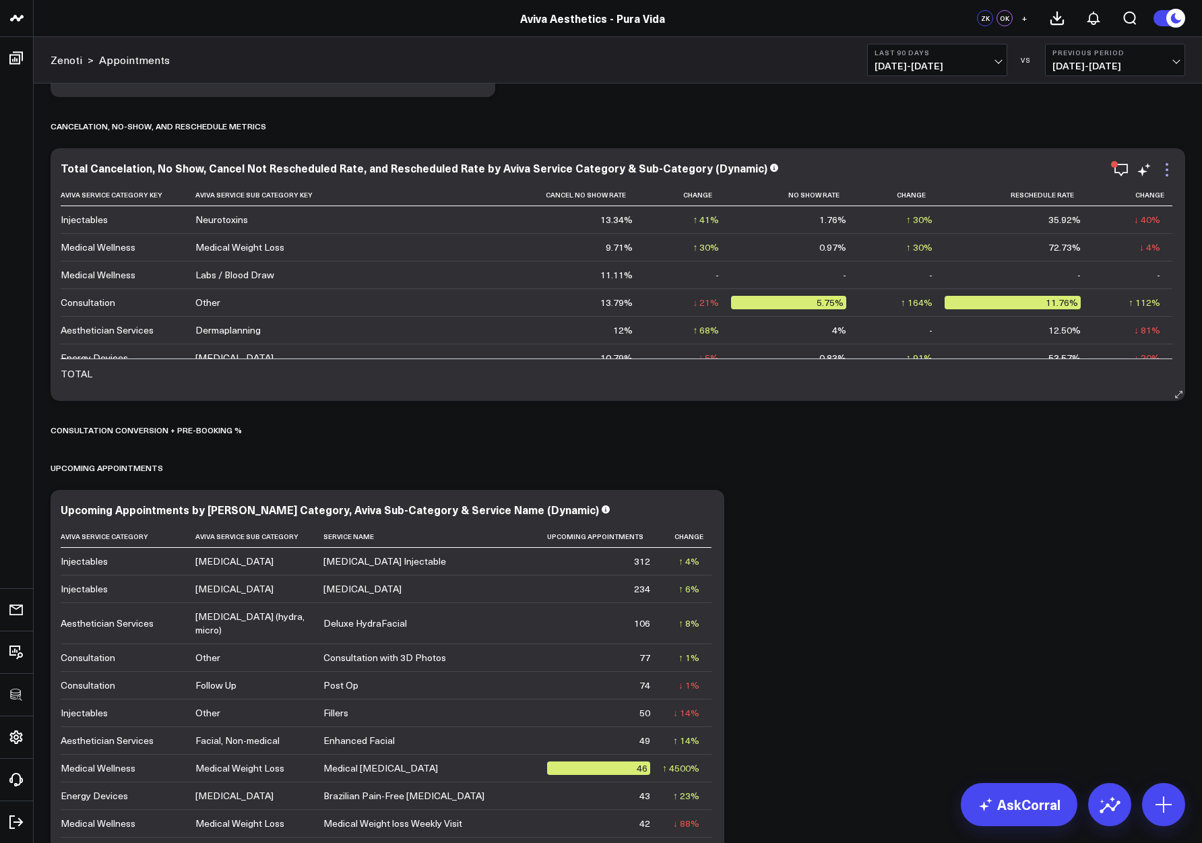
click at [1167, 173] on icon at bounding box center [1167, 170] width 16 height 16
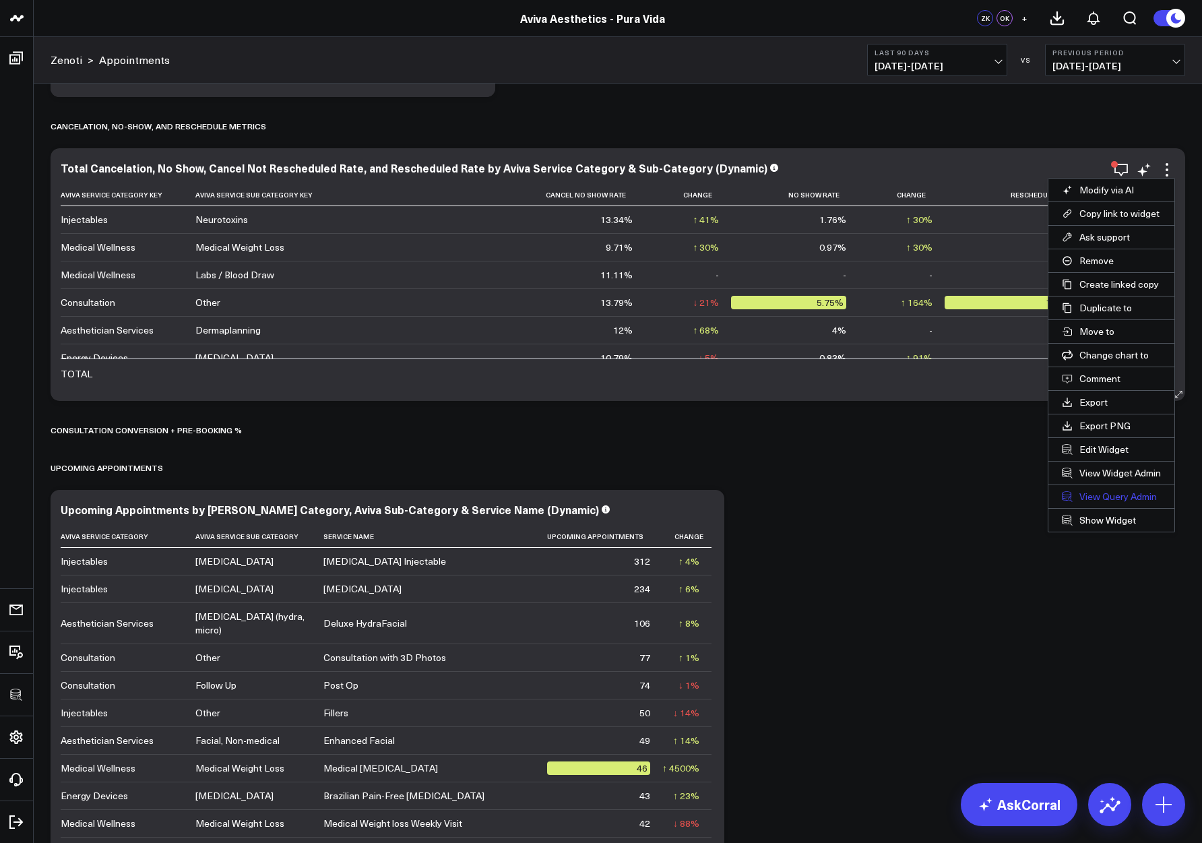
click at [1087, 499] on link "View Query Admin" at bounding box center [1111, 496] width 126 height 23
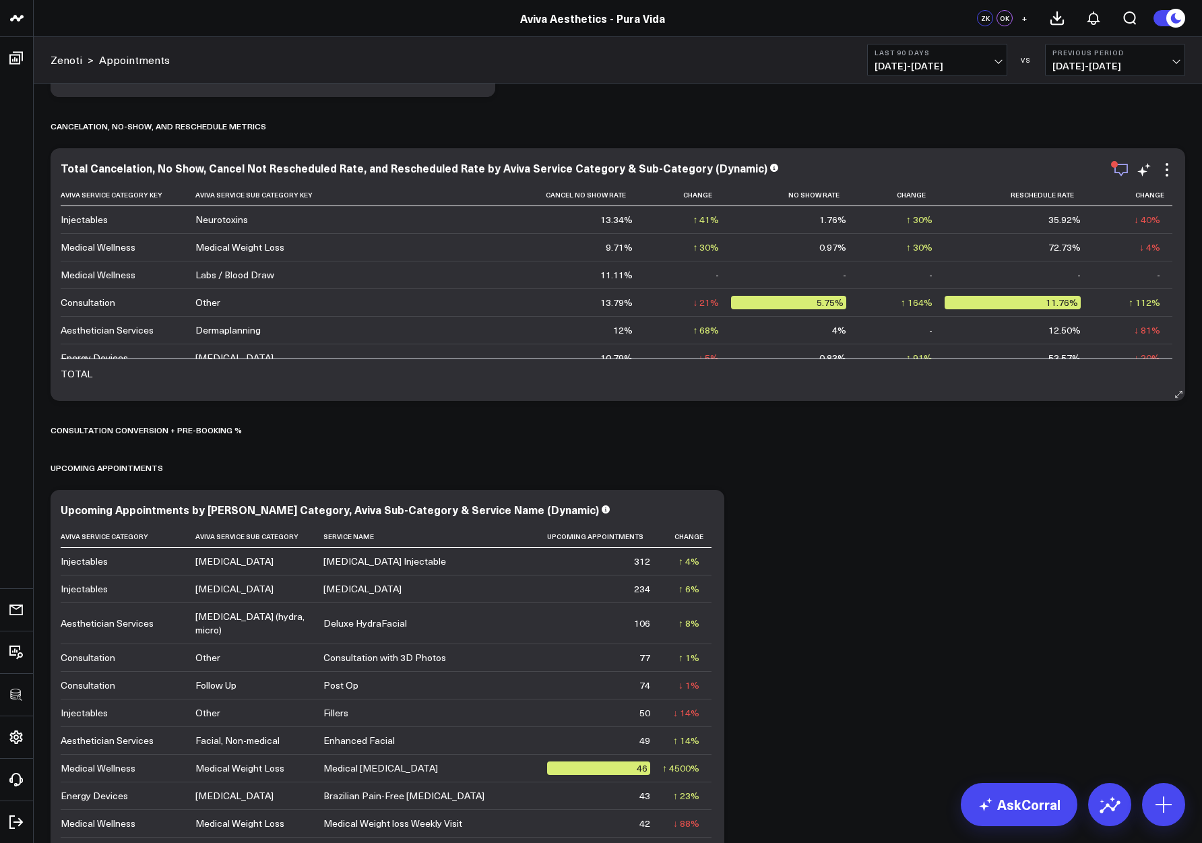
click at [1116, 170] on icon "button" at bounding box center [1121, 170] width 16 height 16
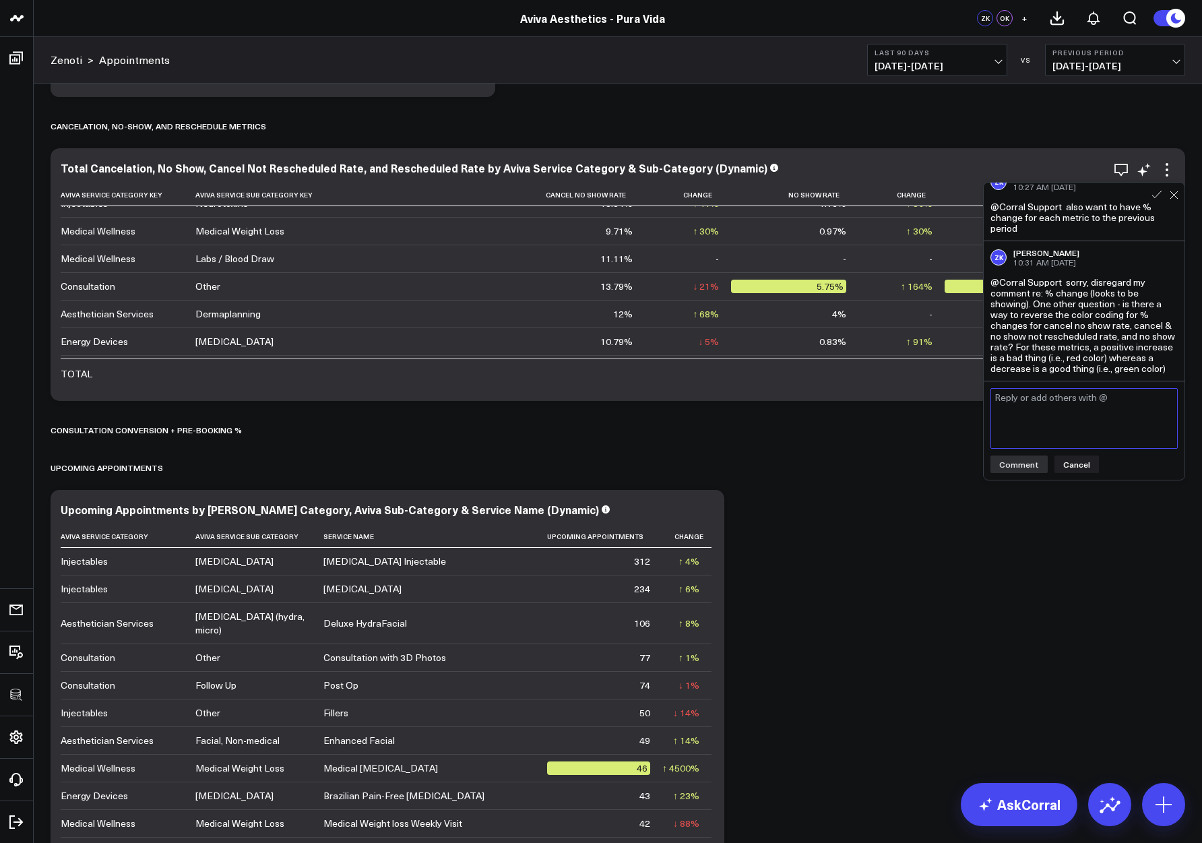
scroll to position [18, 0]
click at [1159, 170] on icon "button" at bounding box center [1167, 170] width 16 height 16
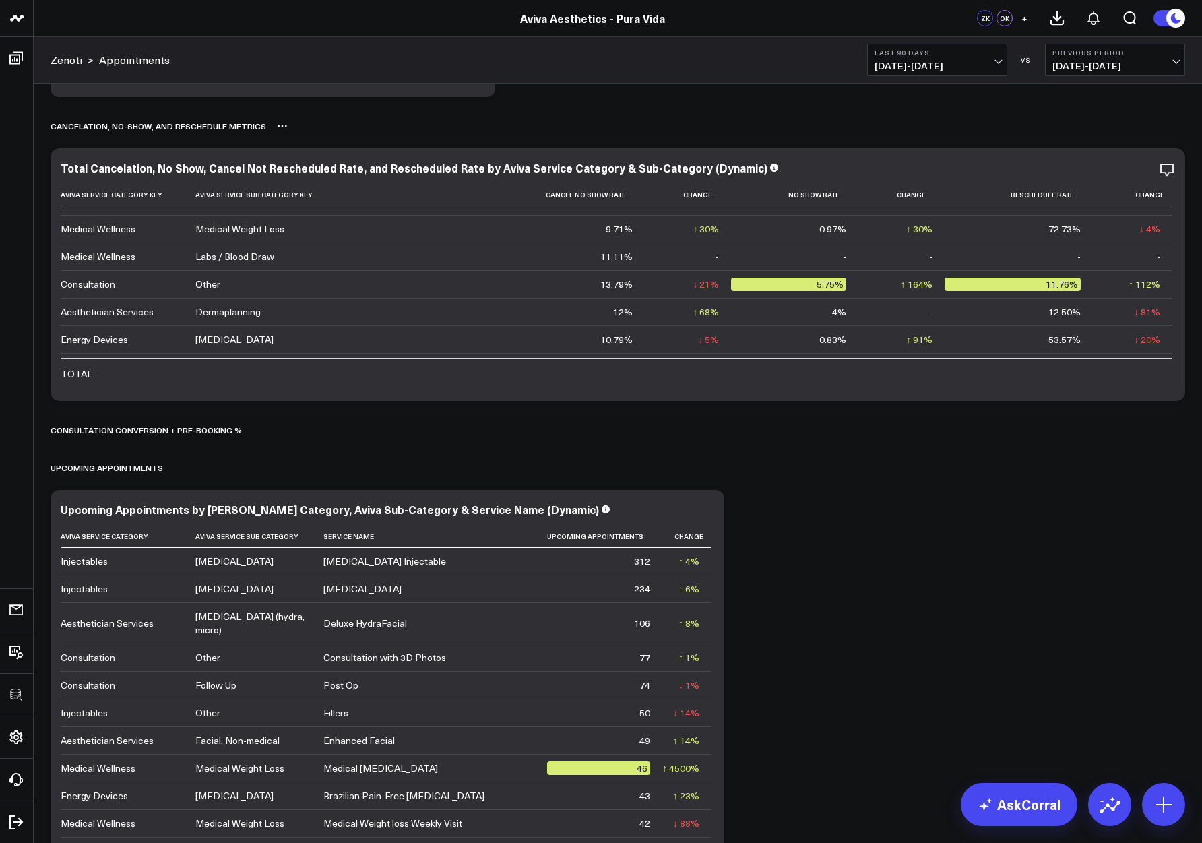
click at [1091, 131] on div "Cancelation, No-Show, and Reschedule Metrics" at bounding box center [618, 125] width 1135 height 31
click at [1120, 176] on icon "button" at bounding box center [1121, 170] width 16 height 16
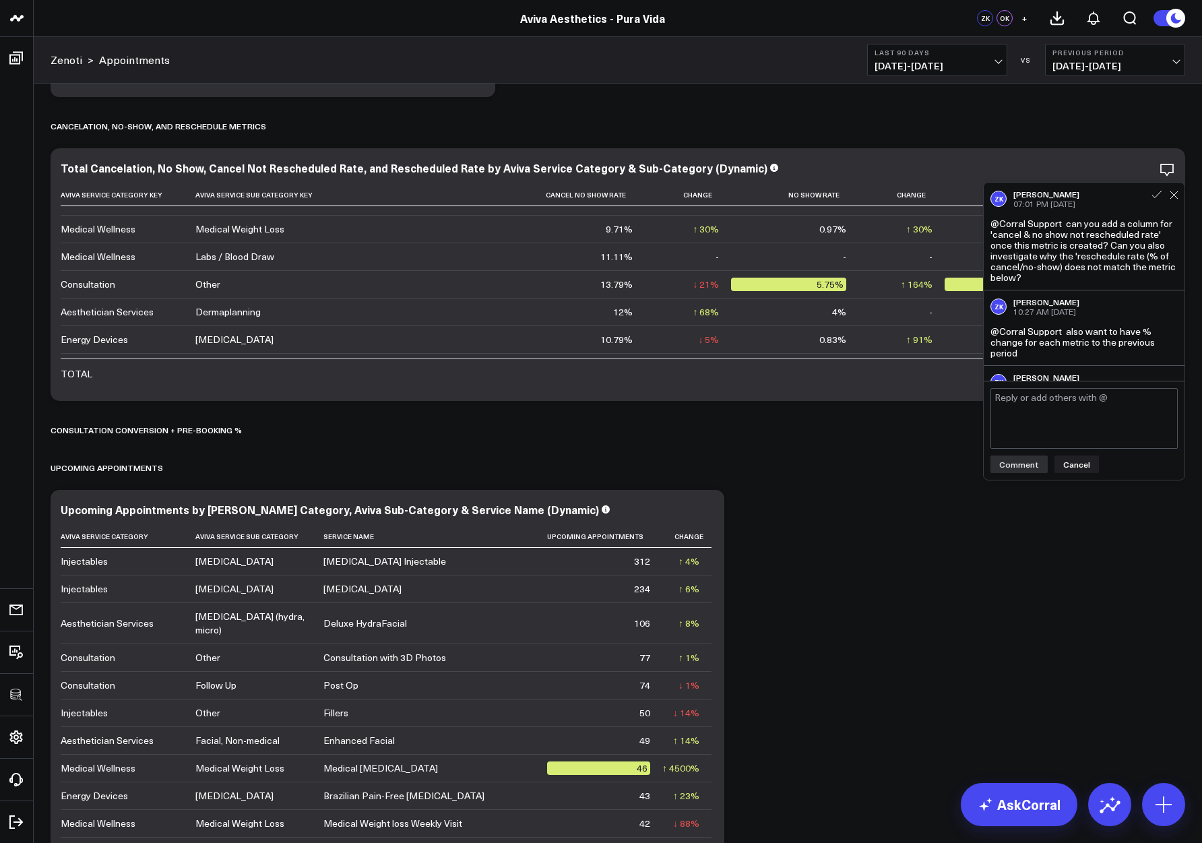
scroll to position [135, 0]
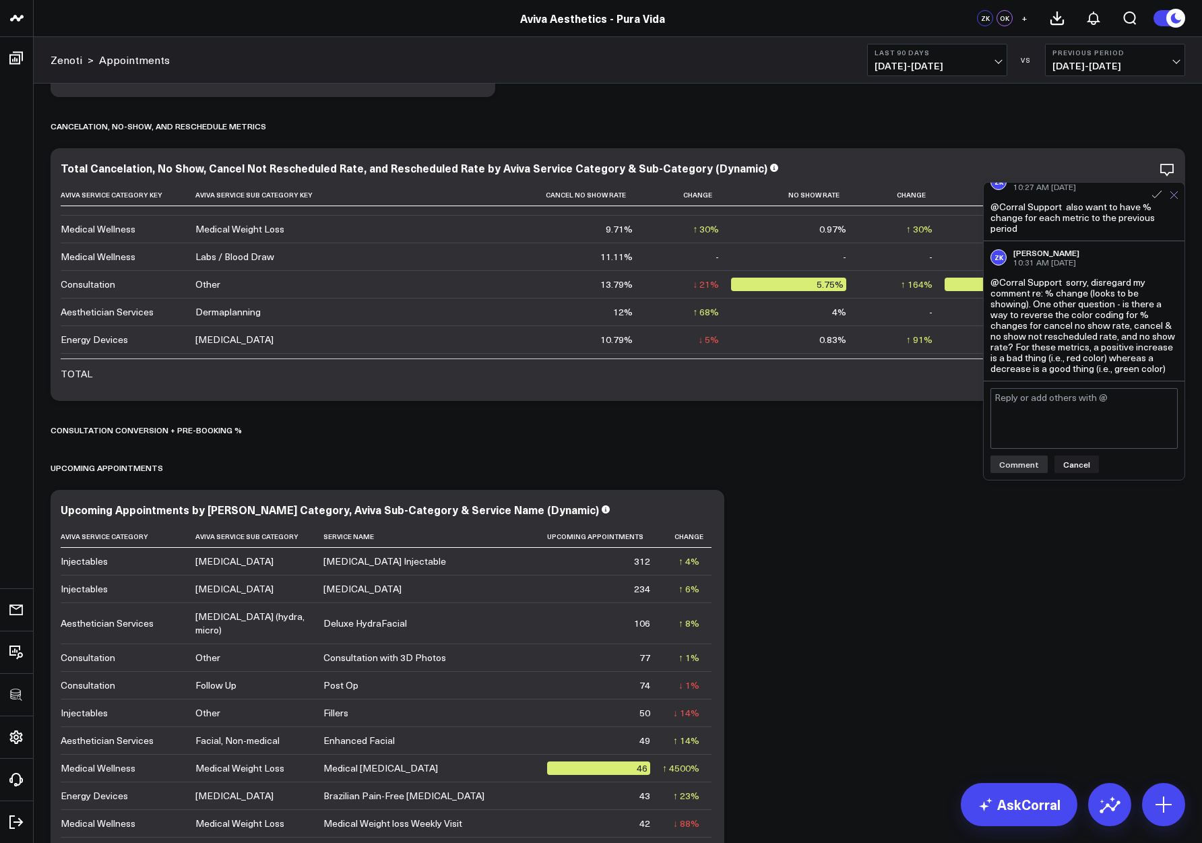
click at [1176, 195] on icon at bounding box center [1174, 195] width 9 height 9
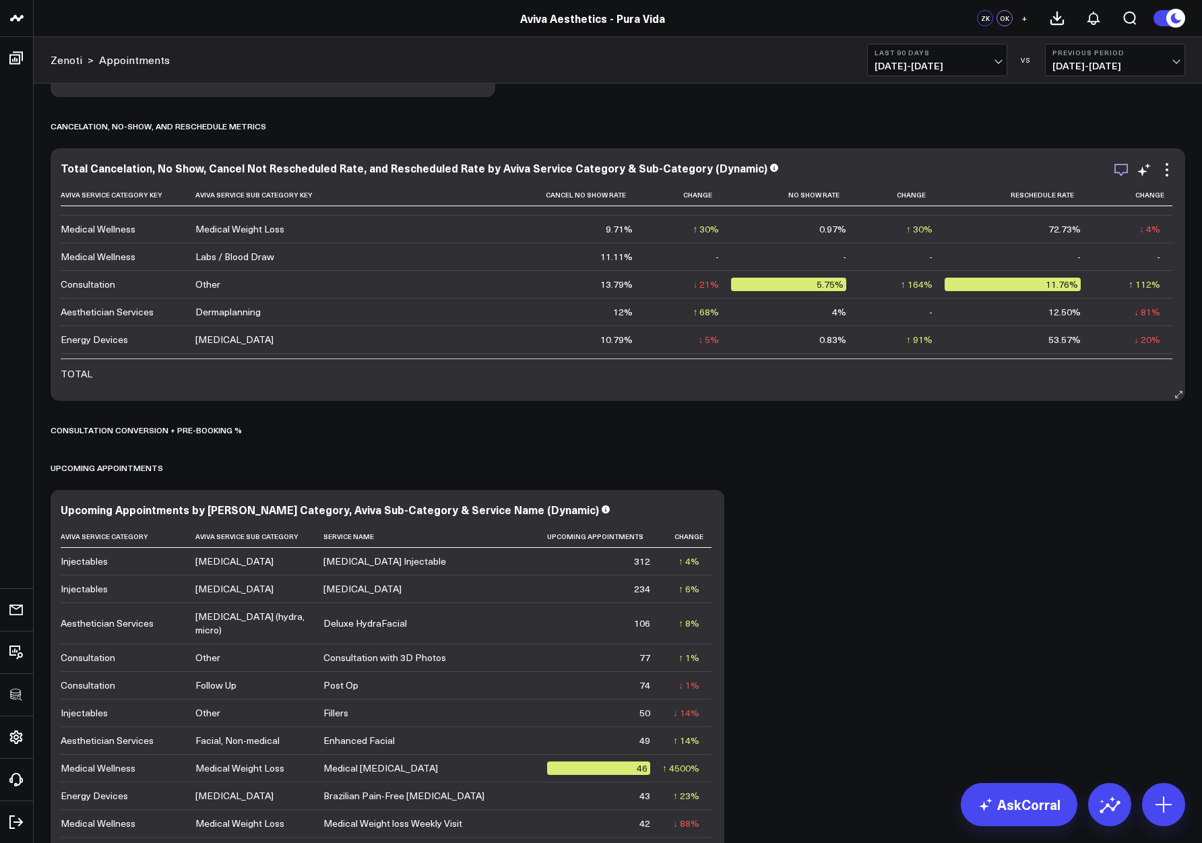
click at [1119, 173] on icon "button" at bounding box center [1120, 170] width 13 height 13
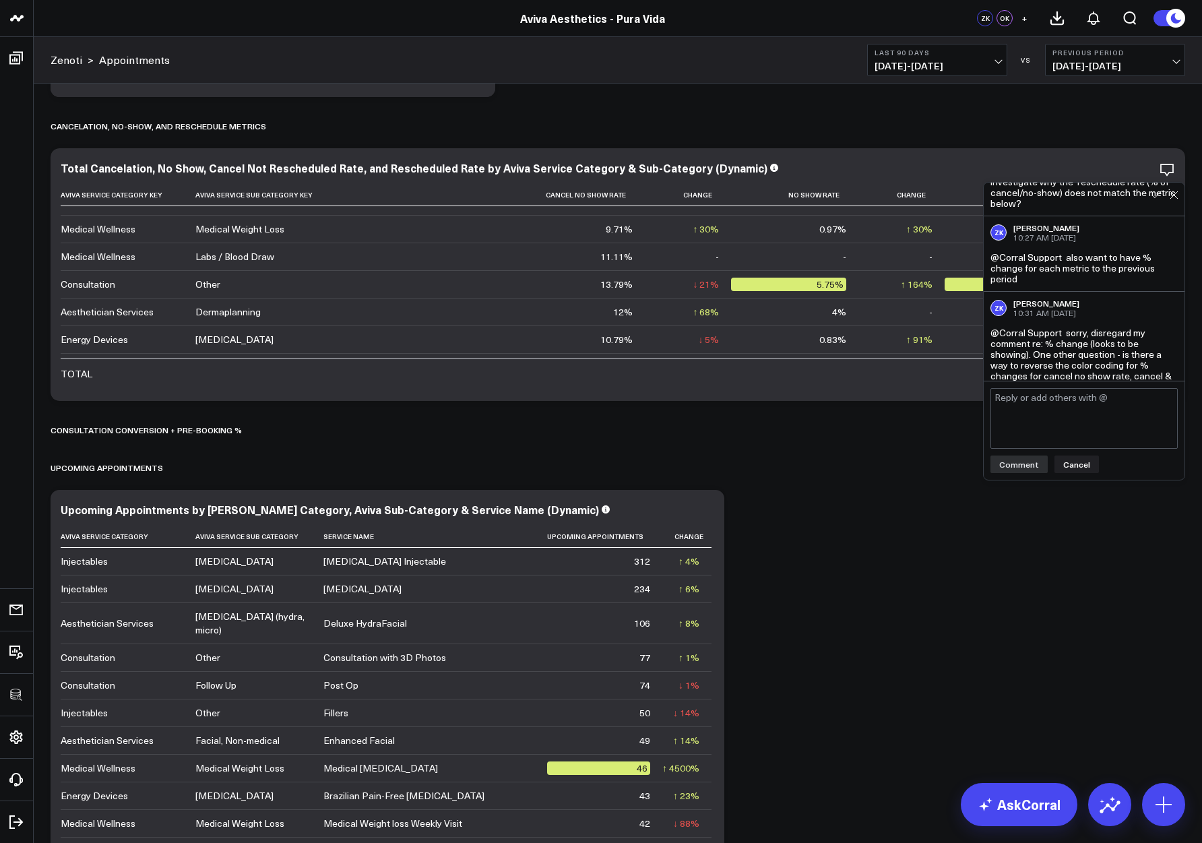
scroll to position [108, 0]
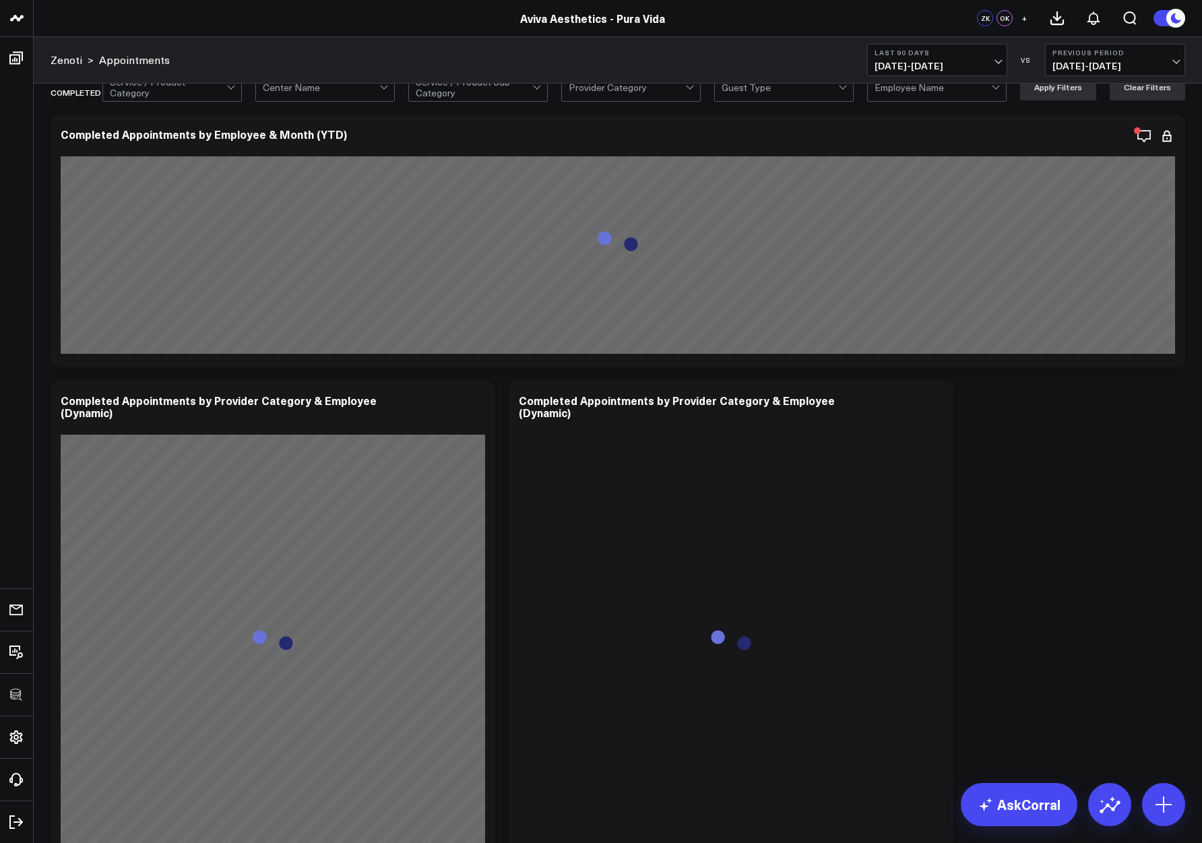
scroll to position [4931, 0]
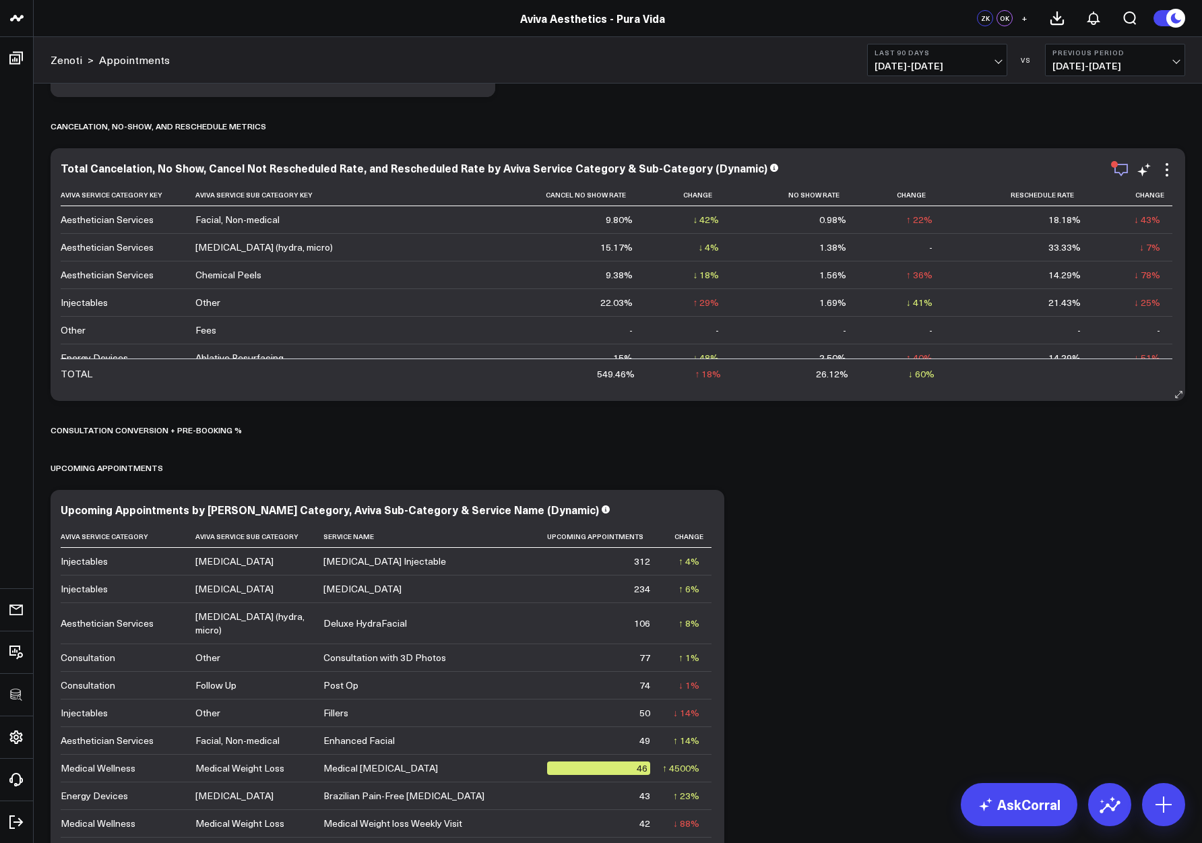
click at [1119, 168] on icon "button" at bounding box center [1121, 170] width 16 height 16
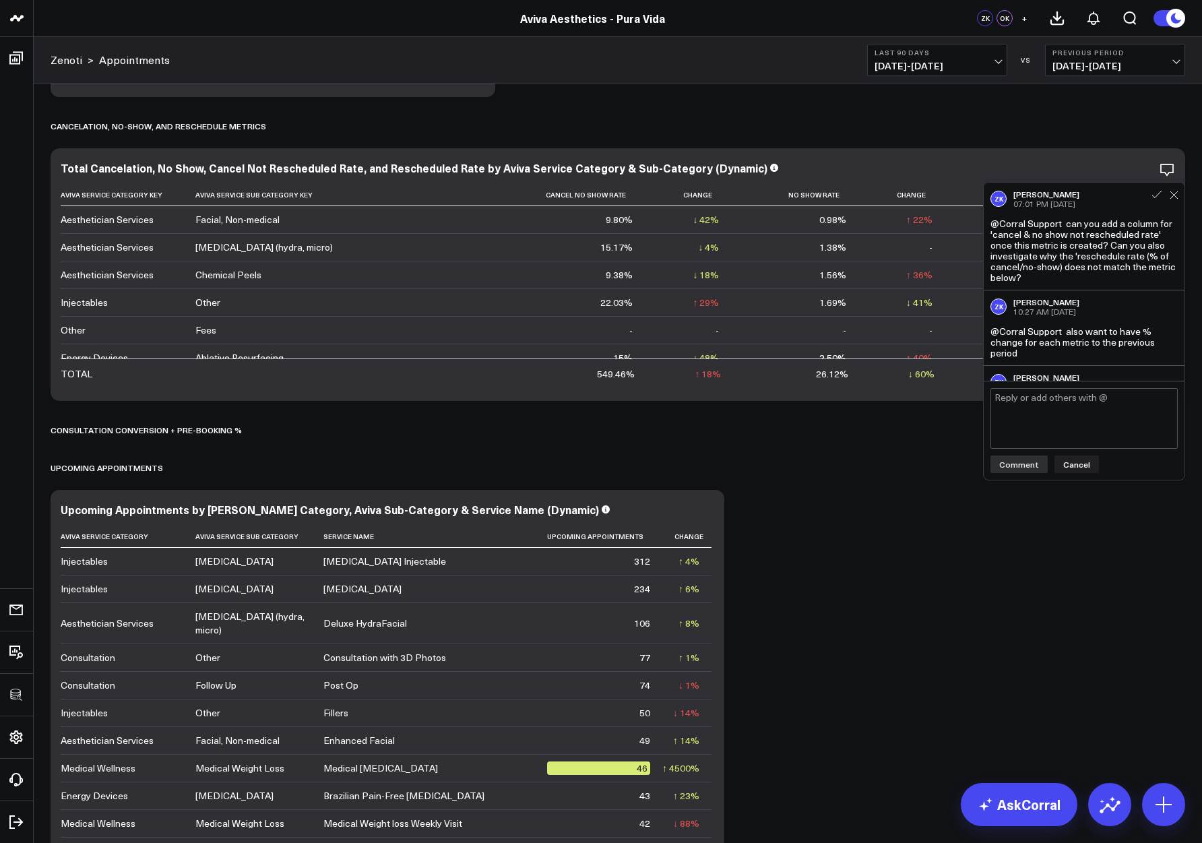
scroll to position [135, 0]
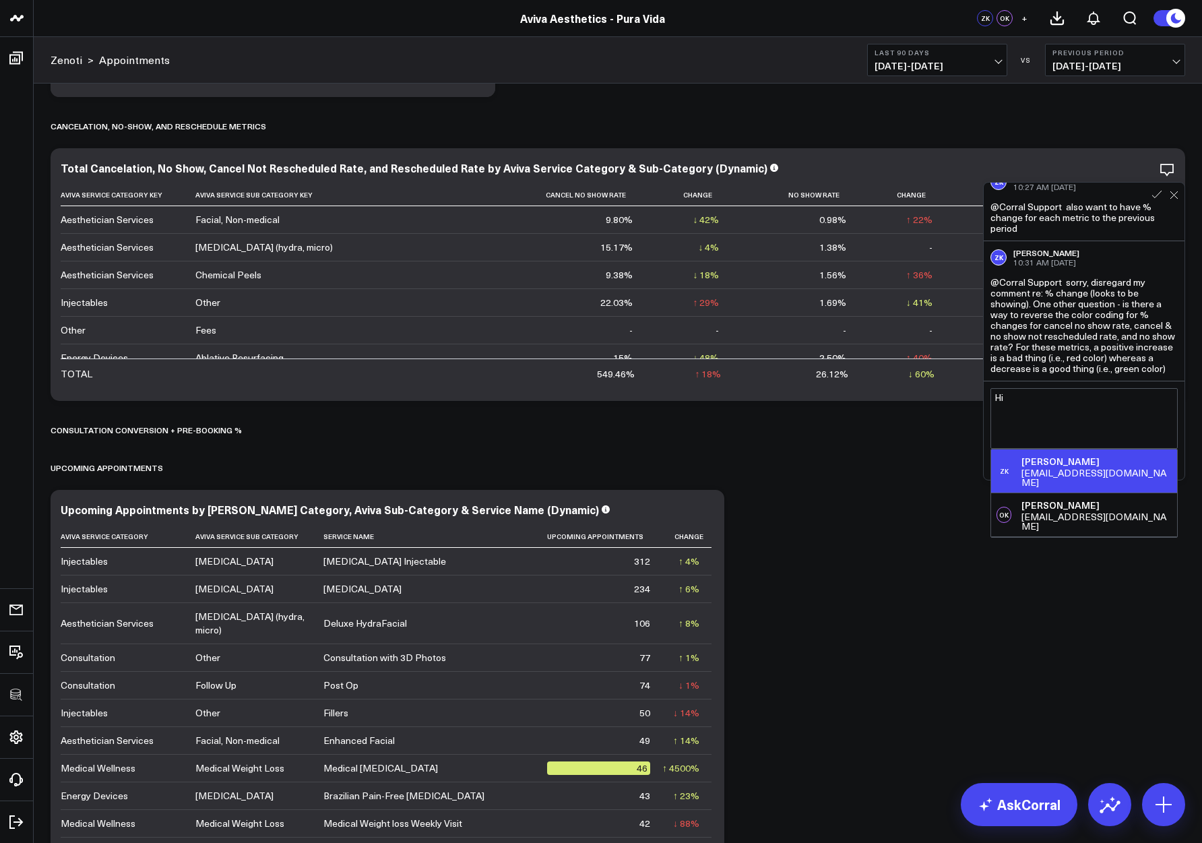
type textarea "H"
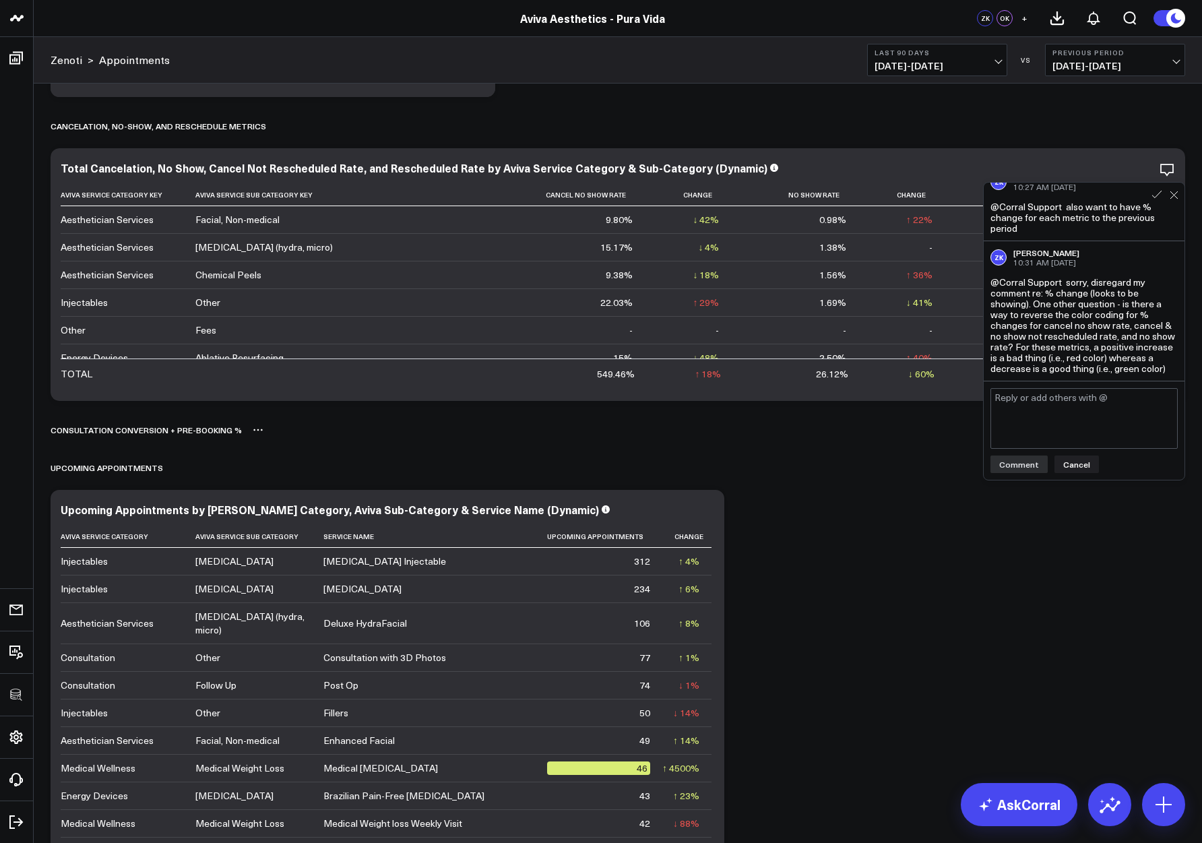
click at [918, 437] on div "Consultation Conversion + Pre-booking %" at bounding box center [618, 429] width 1135 height 31
